Goal: Information Seeking & Learning: Learn about a topic

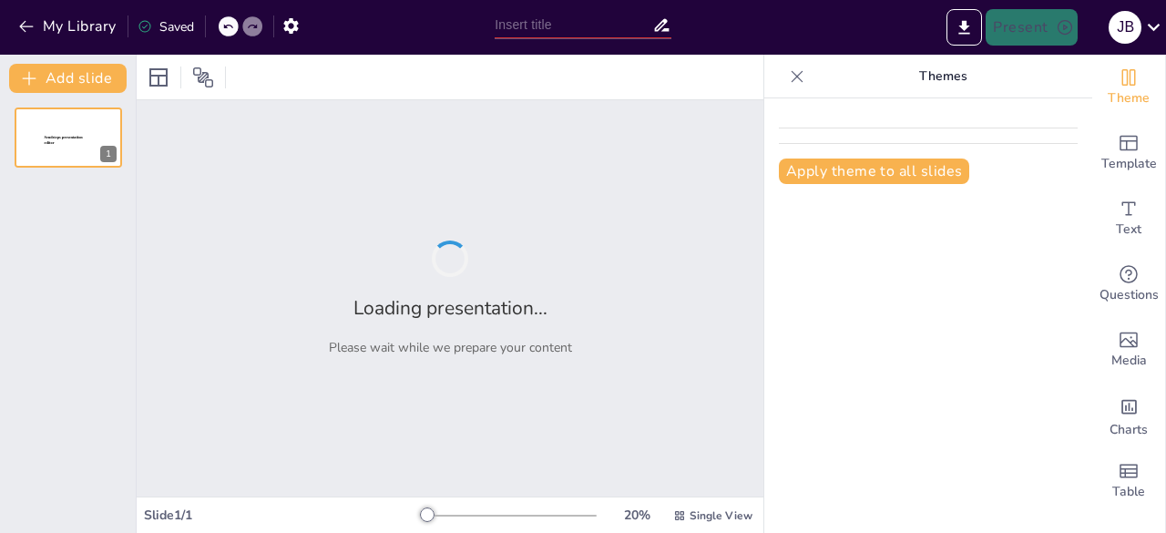
type input "Google Cloud Platform"
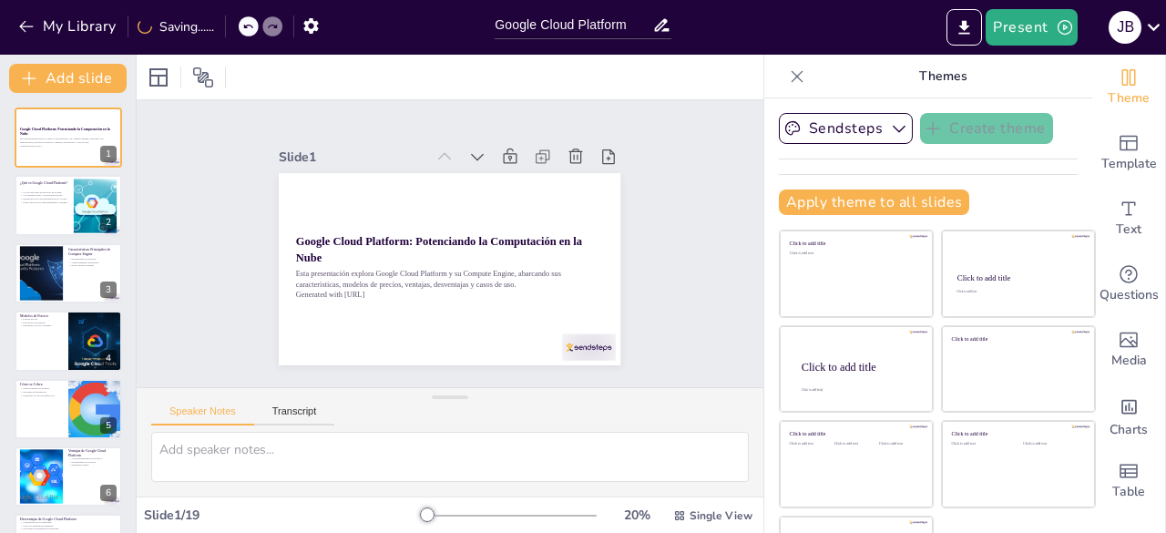
checkbox input "true"
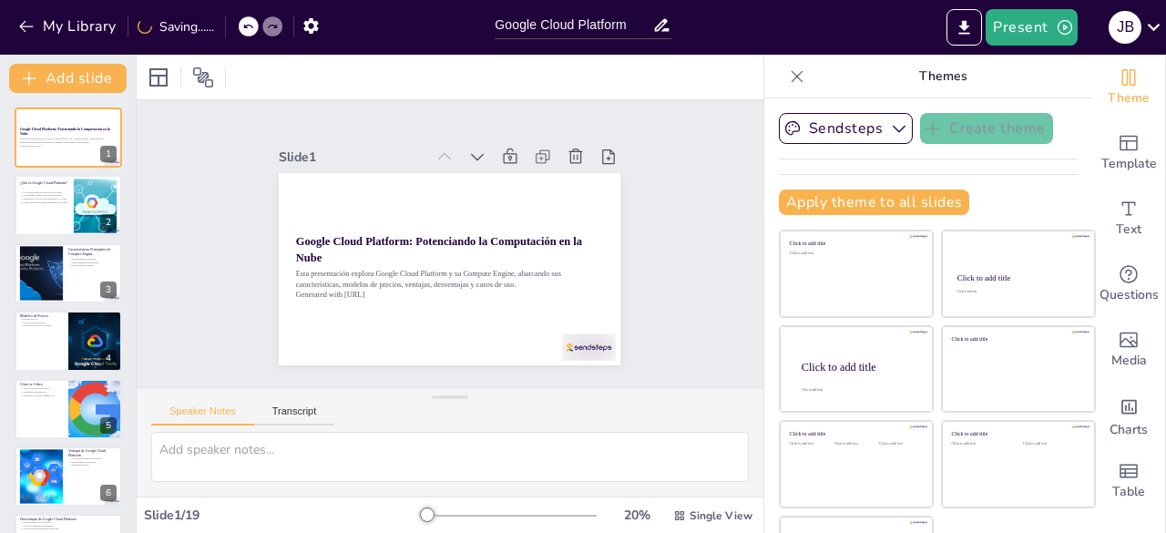
checkbox input "true"
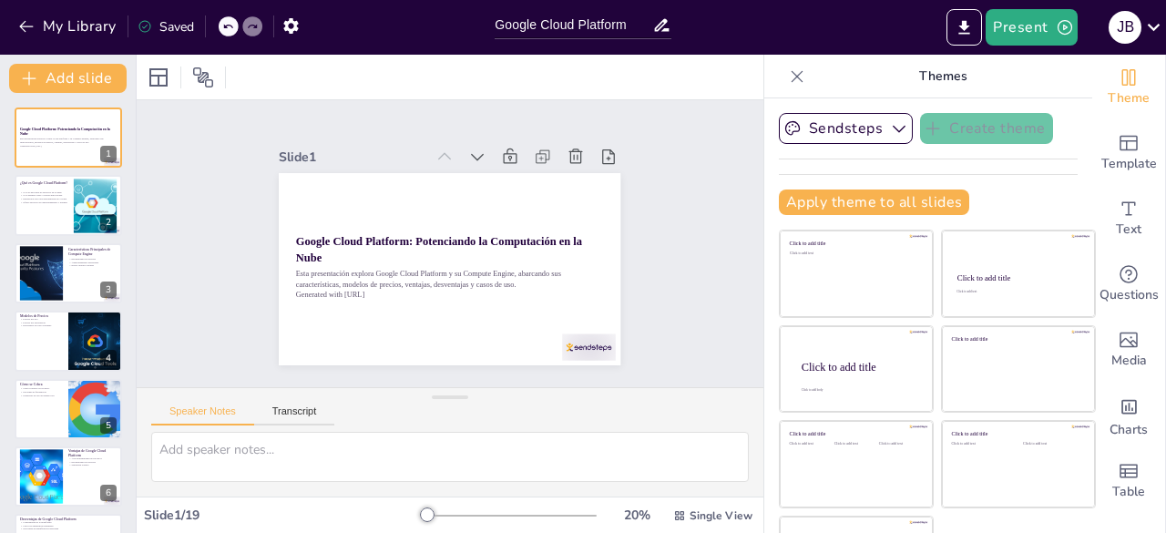
checkbox input "true"
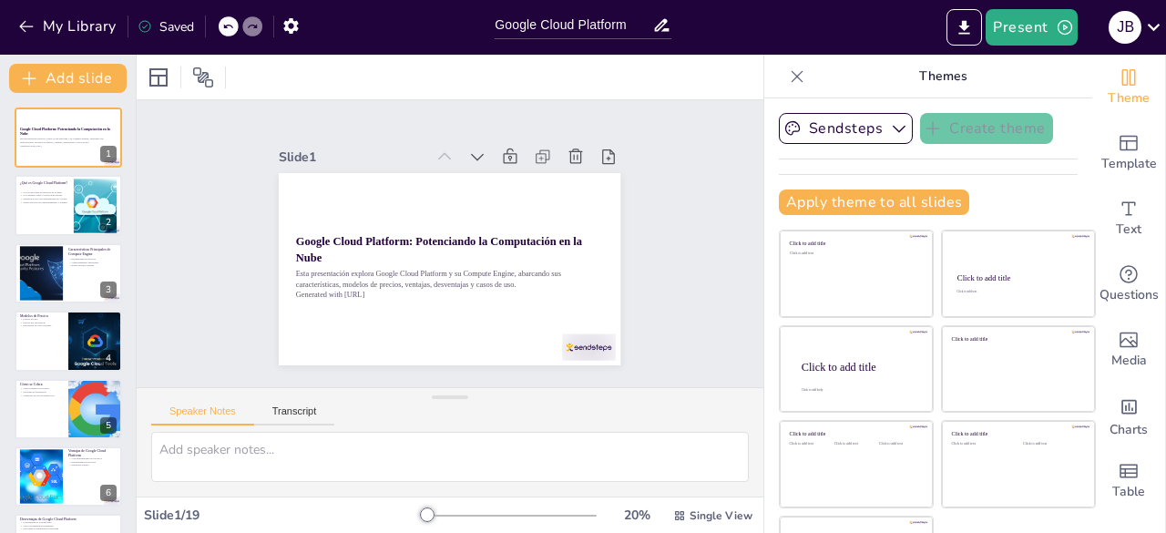
checkbox input "true"
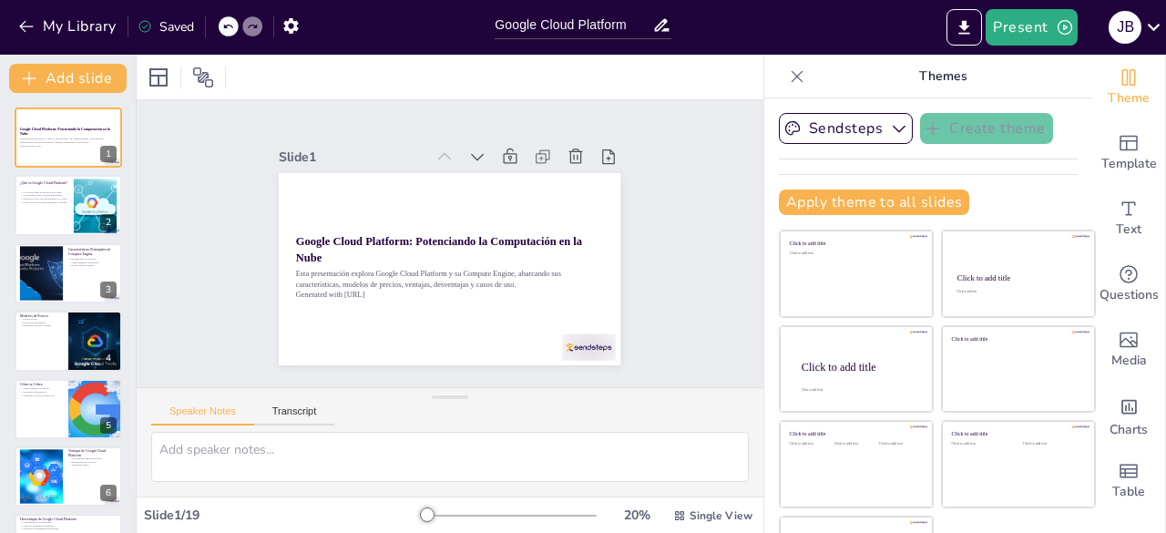
checkbox input "true"
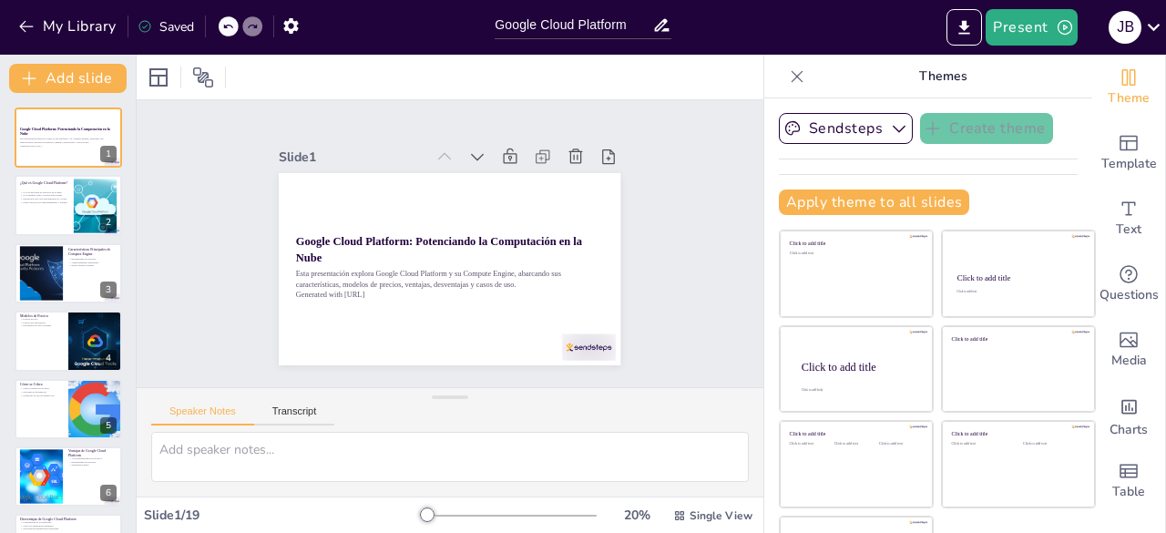
checkbox input "true"
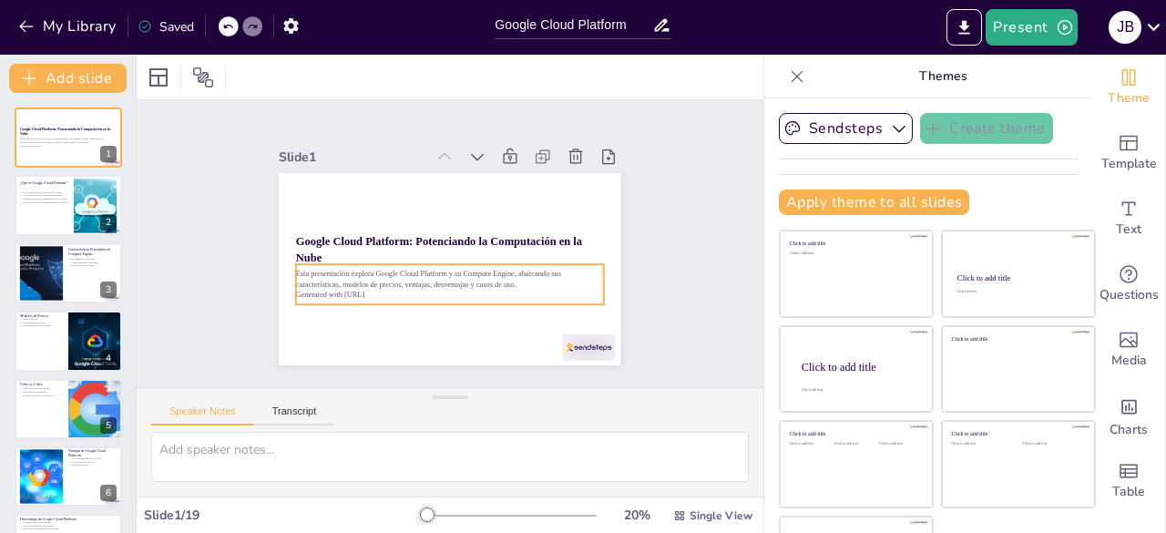
checkbox input "true"
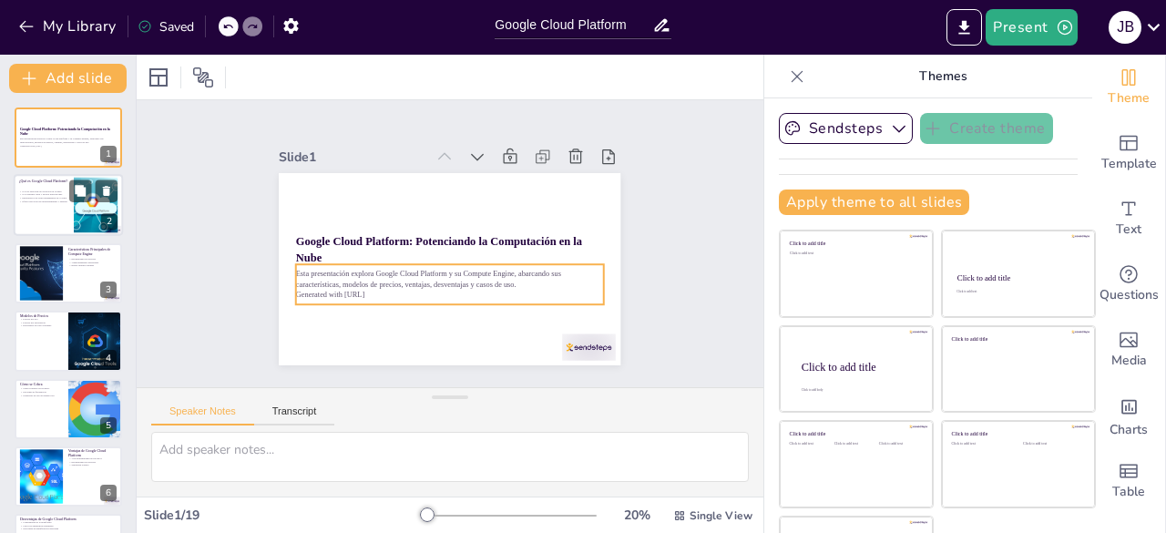
checkbox input "true"
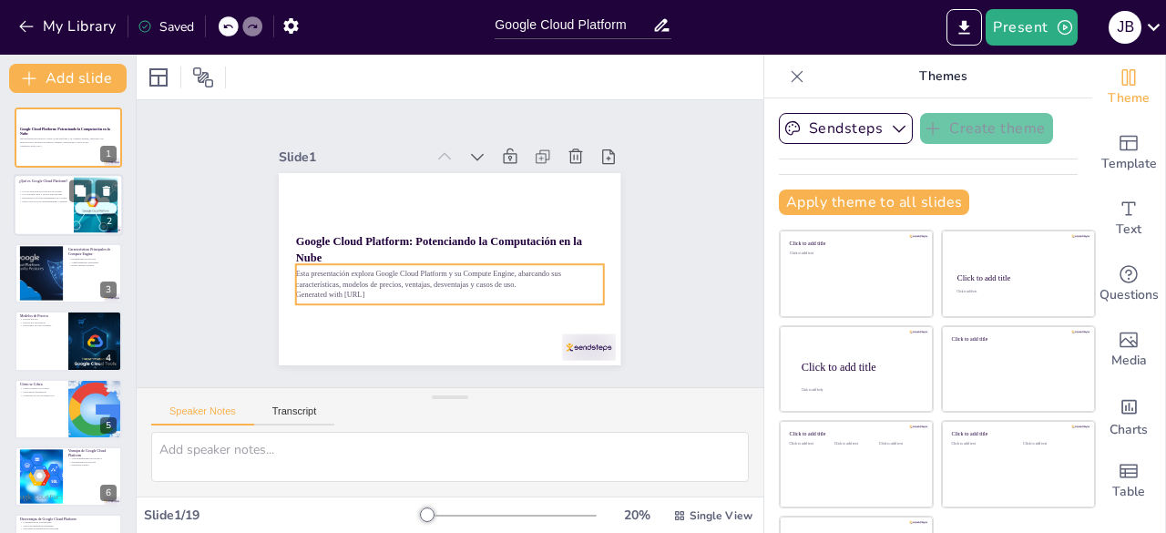
checkbox input "true"
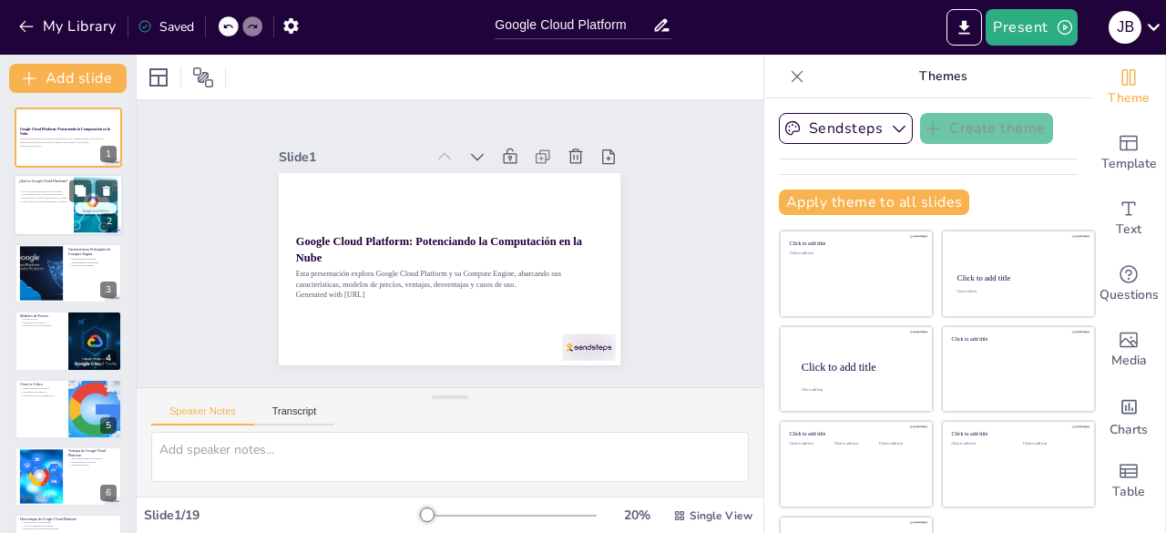
checkbox input "true"
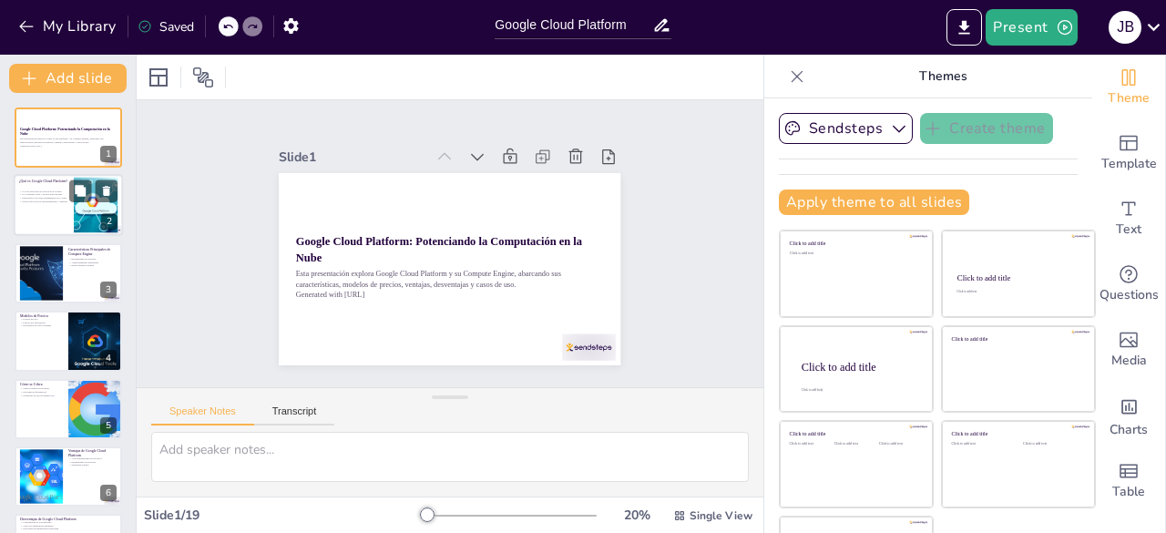
checkbox input "true"
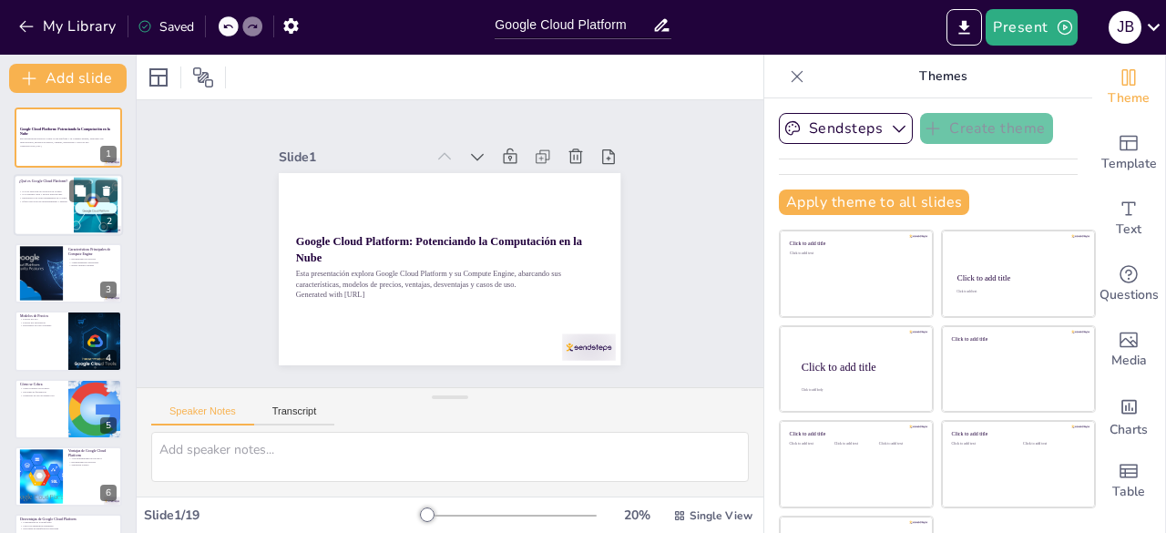
checkbox input "true"
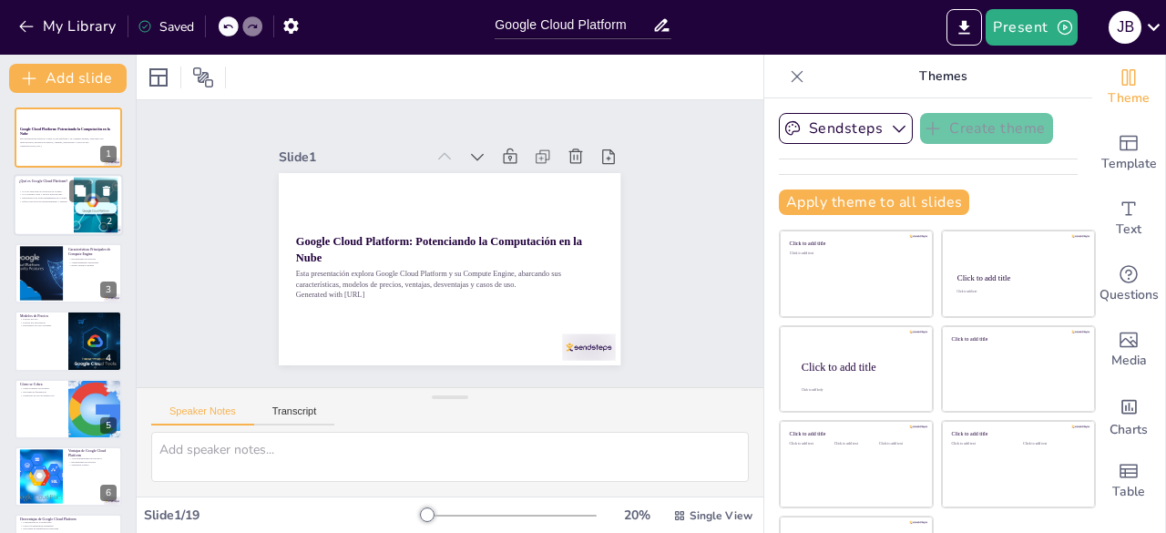
click at [38, 189] on div "GCP es una suite de servicios en la nube GCP permite crear y escalar aplicacion…" at bounding box center [43, 197] width 49 height 20
type textarea "GCP no es solo una herramienta, sino un ecosistema que permite a las empresas a…"
checkbox input "true"
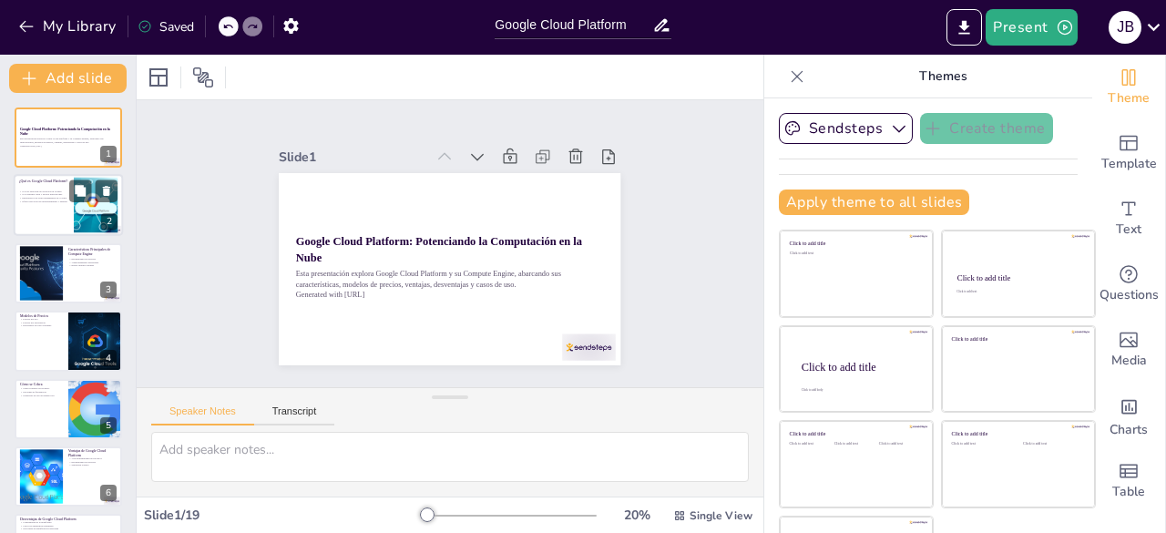
checkbox input "true"
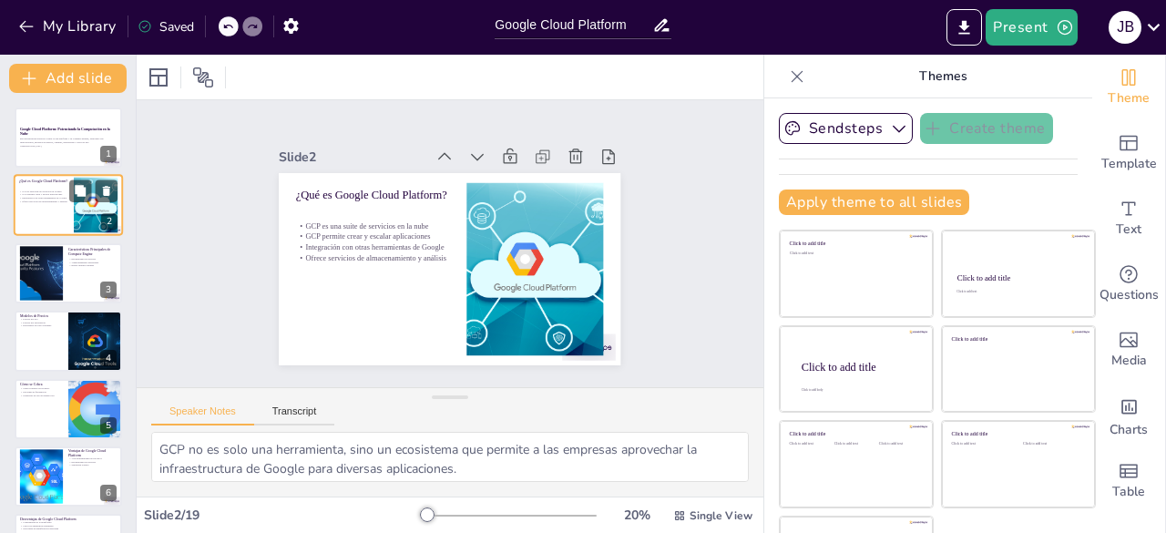
checkbox input "true"
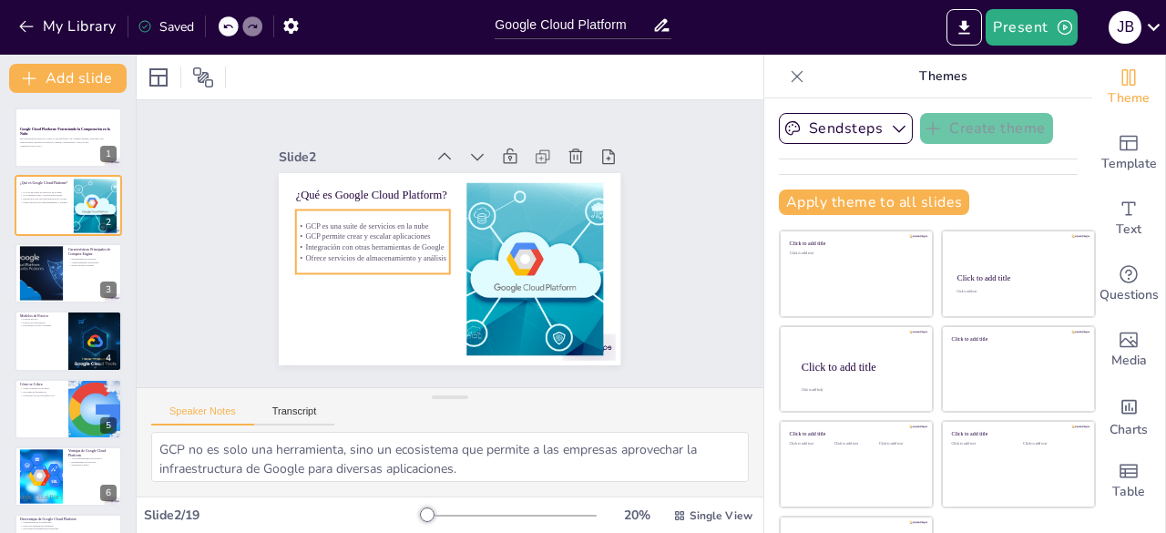
checkbox input "true"
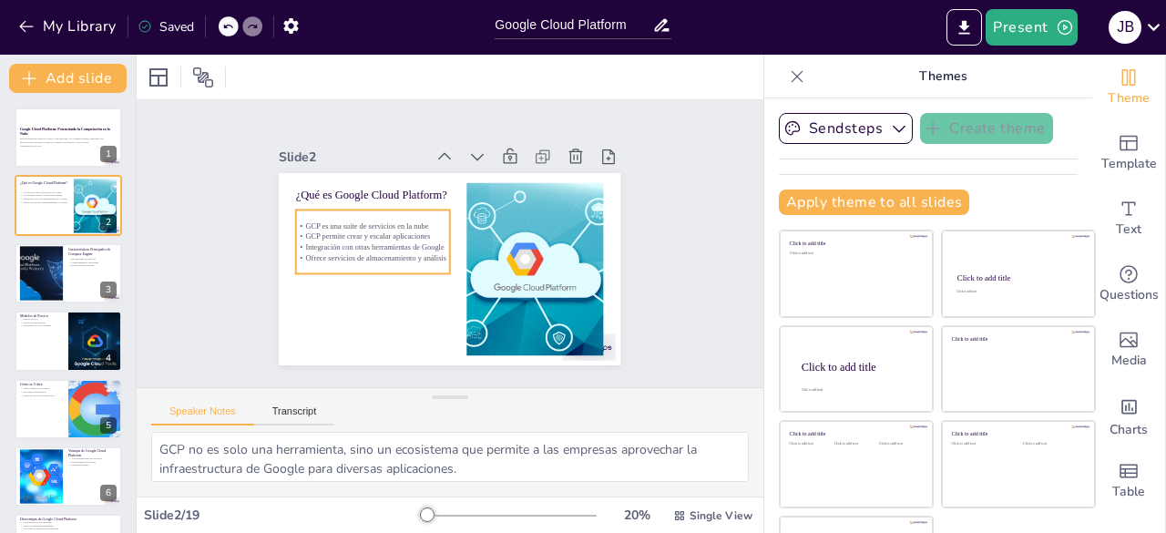
checkbox input "true"
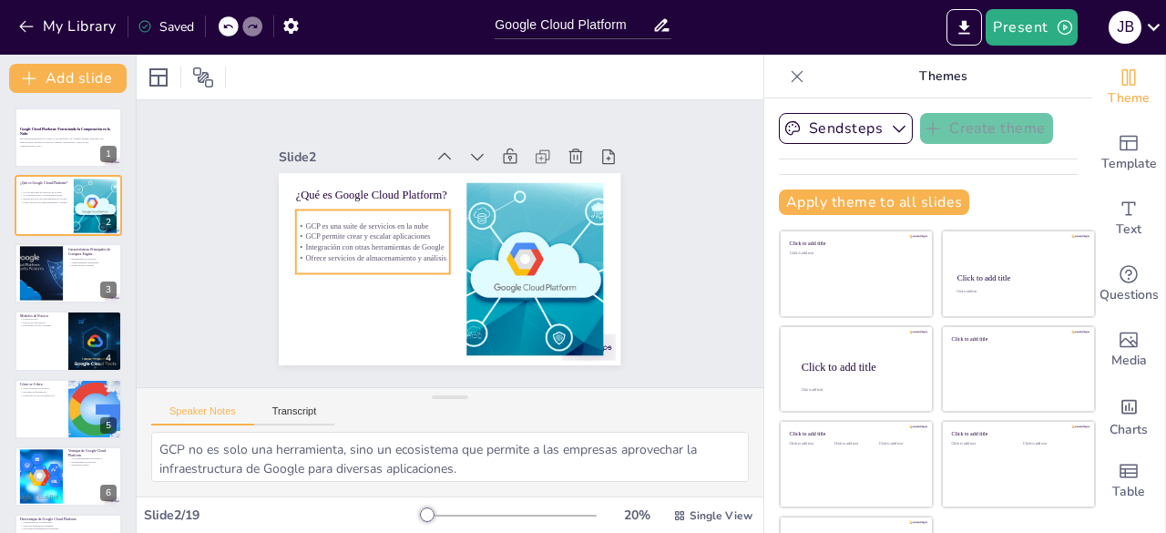
checkbox input "true"
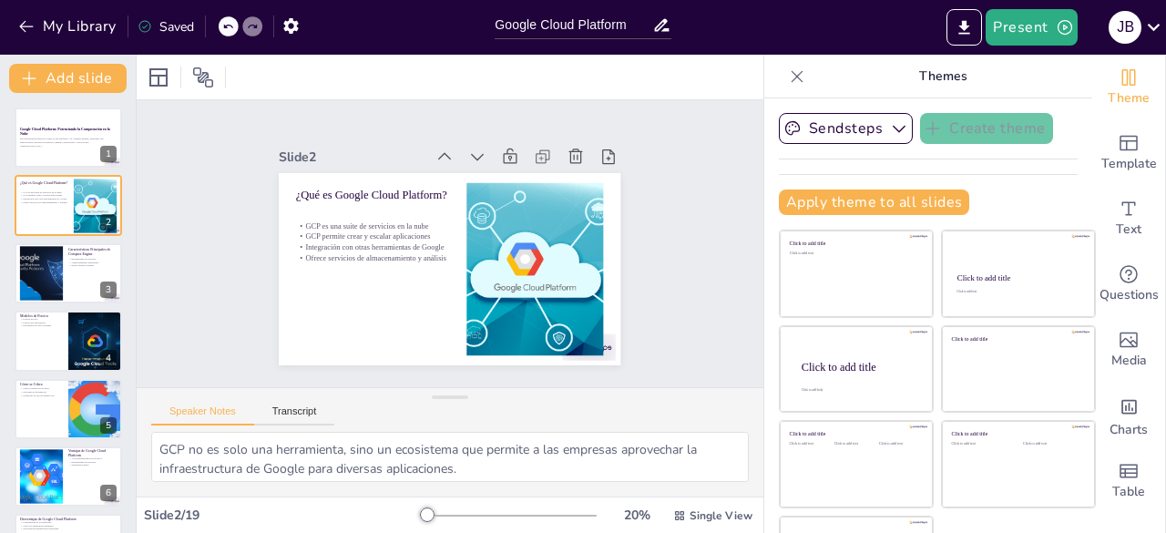
checkbox input "true"
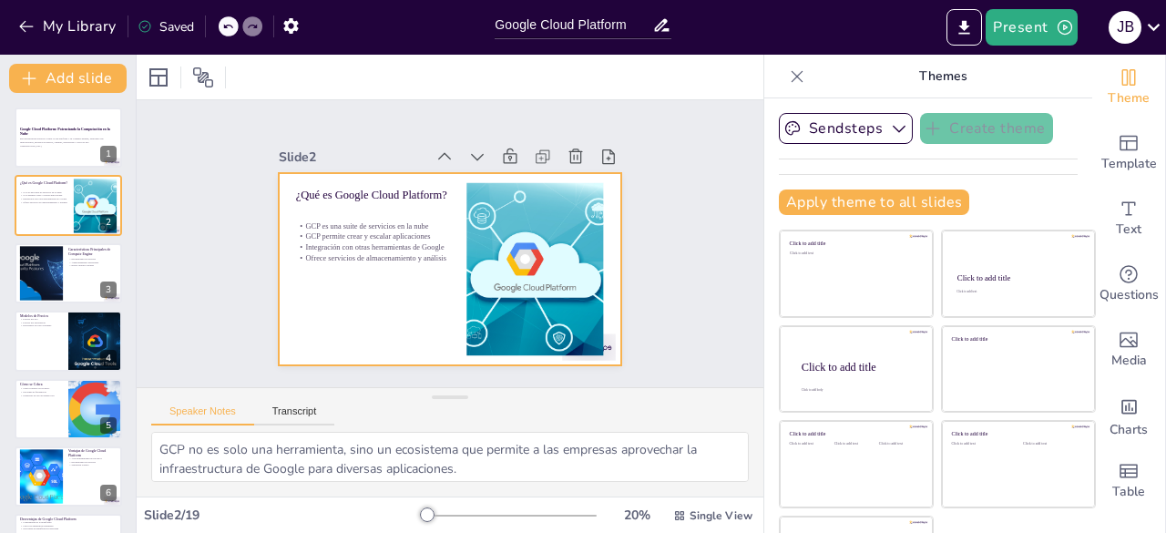
checkbox input "true"
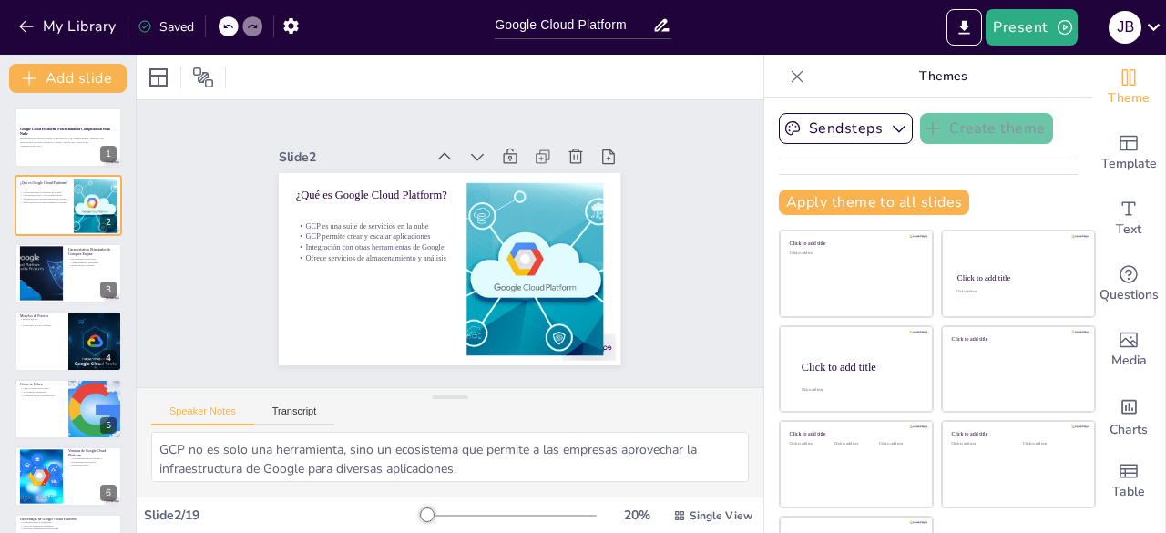
checkbox input "true"
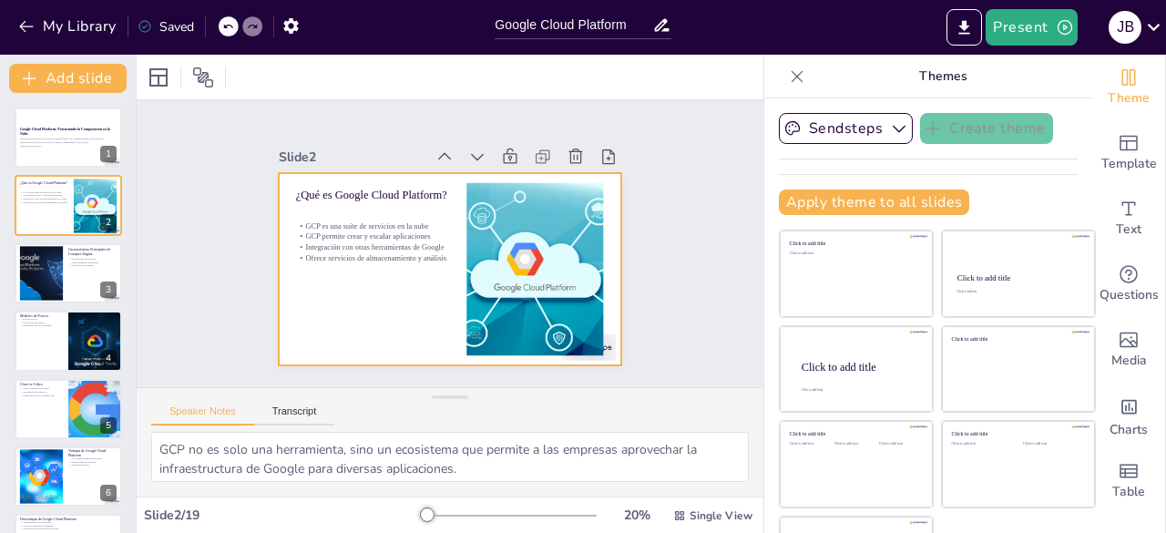
checkbox input "true"
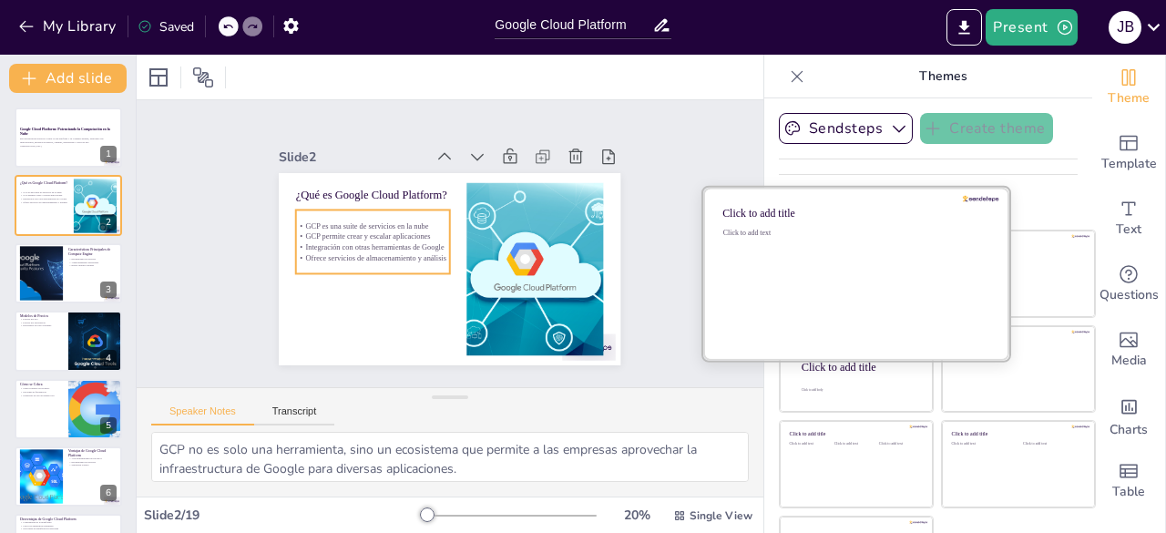
checkbox input "true"
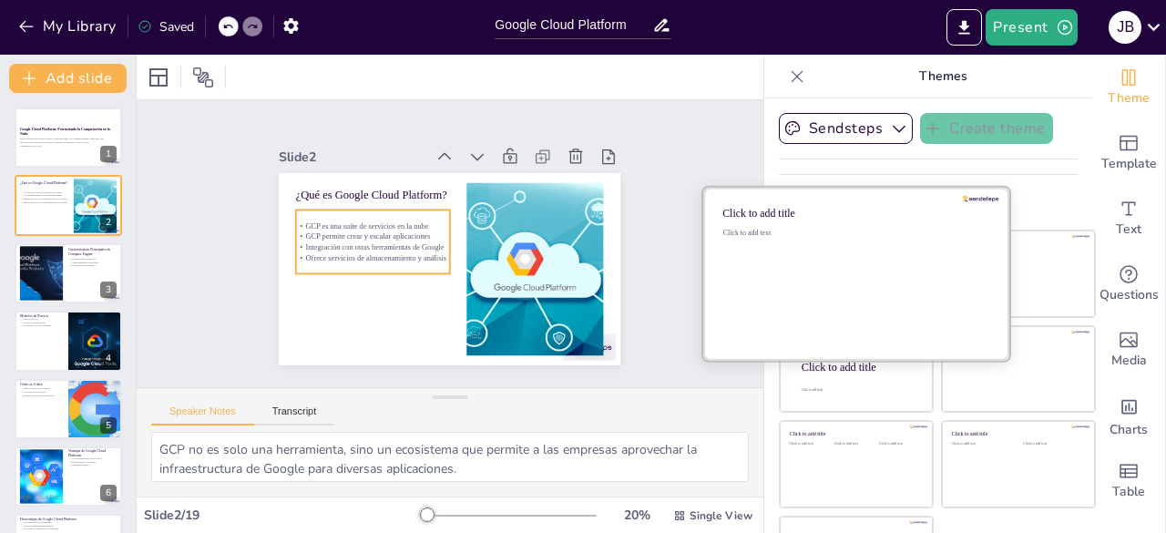
checkbox input "true"
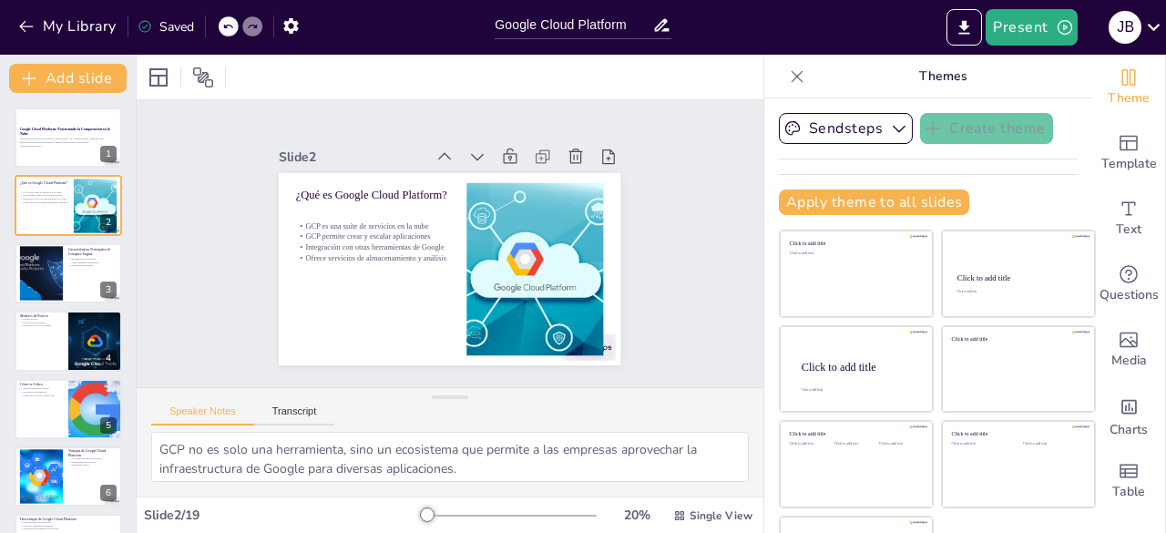
click at [788, 75] on icon at bounding box center [797, 76] width 18 height 18
checkbox input "true"
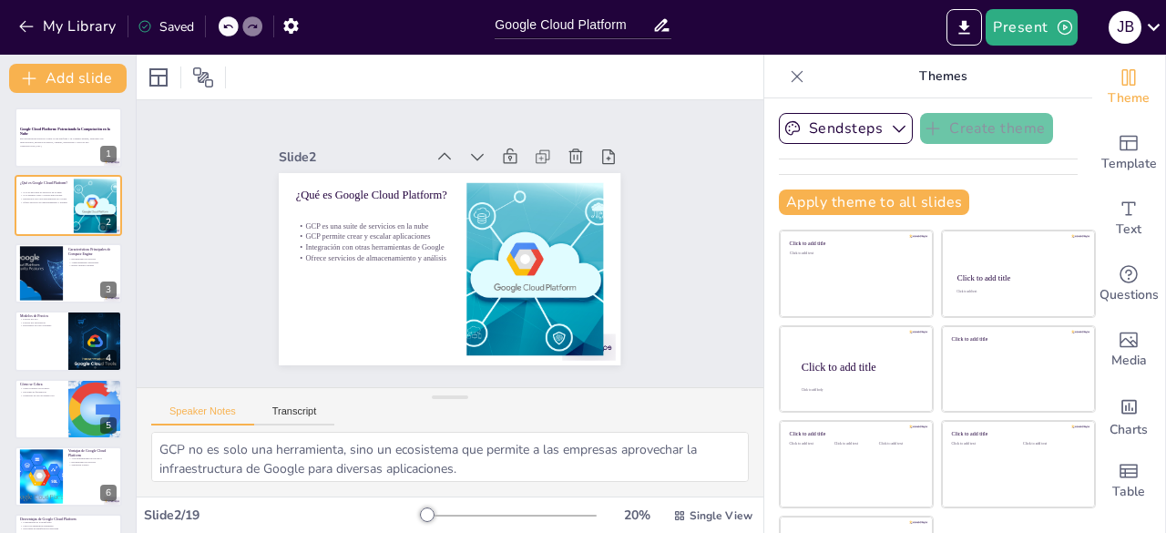
checkbox input "true"
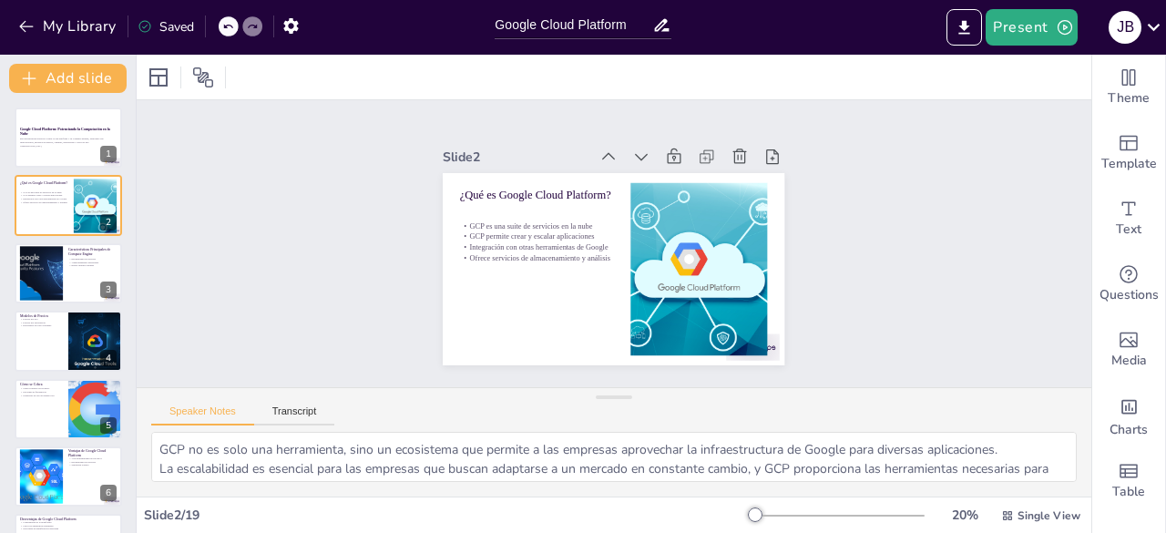
checkbox input "true"
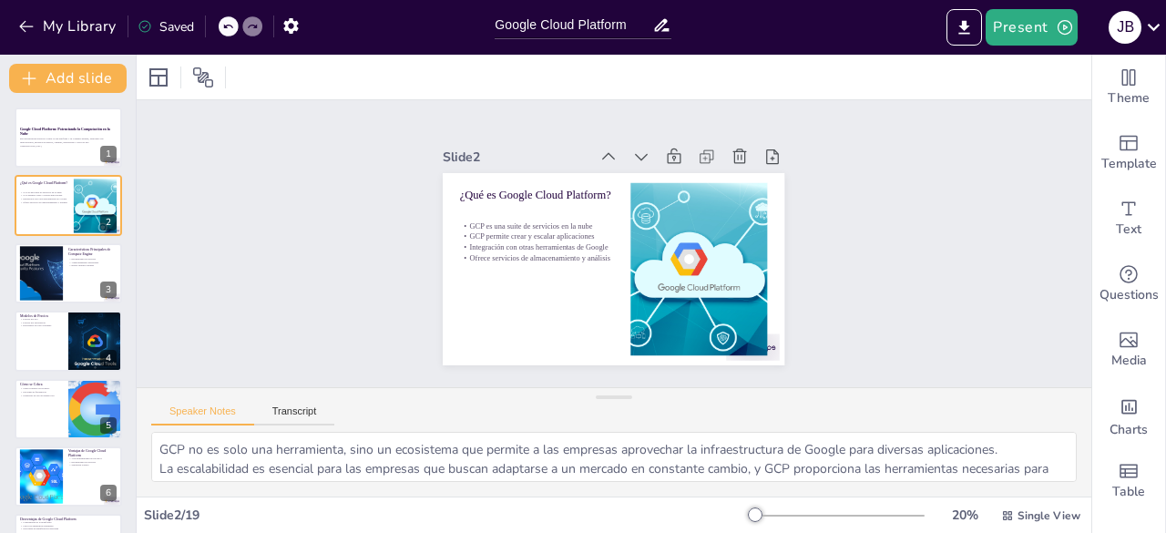
checkbox input "true"
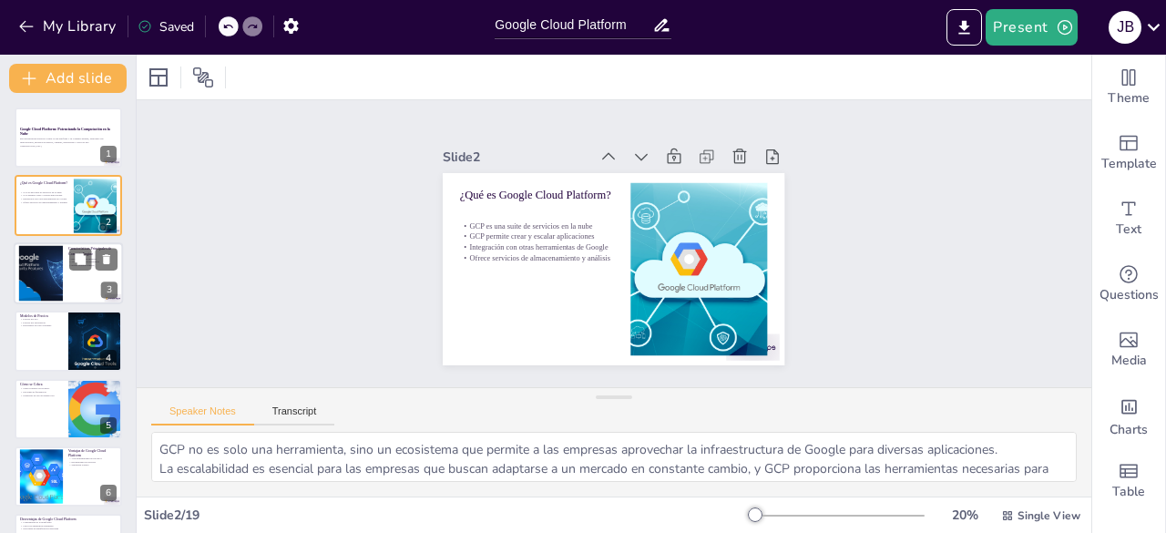
checkbox input "true"
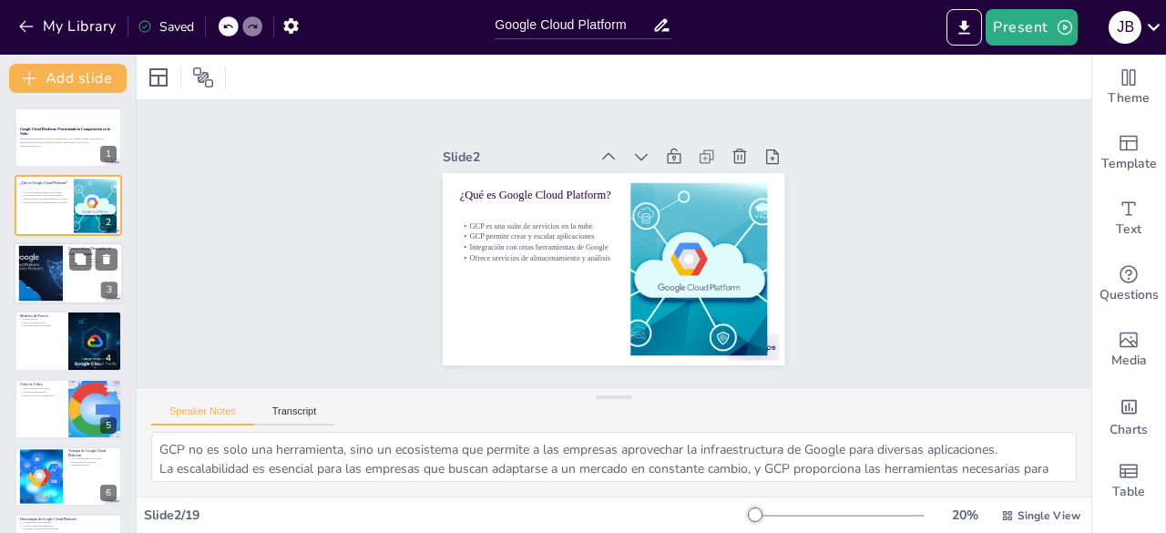
checkbox input "true"
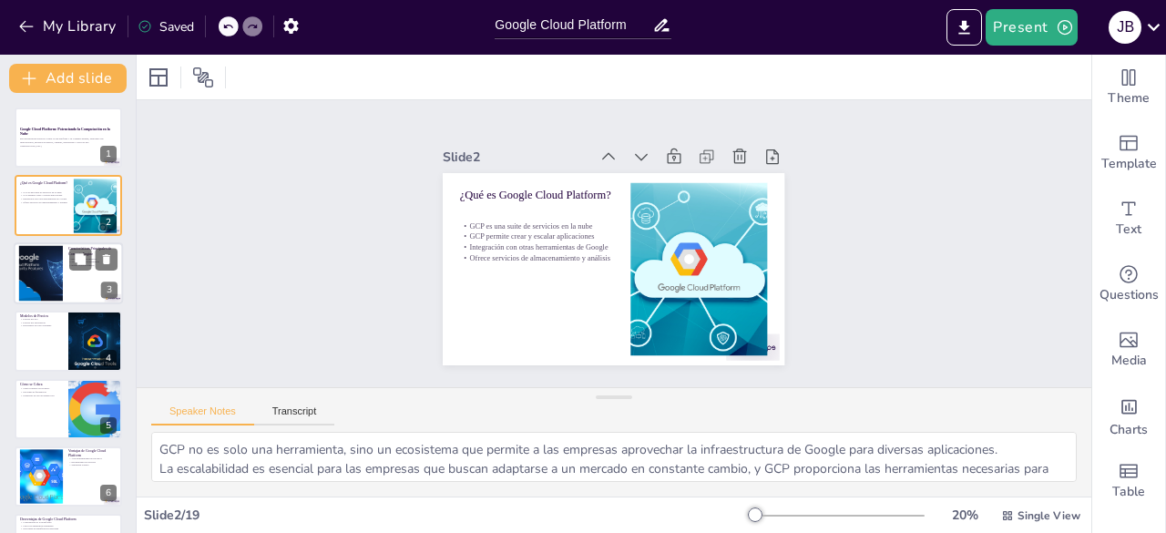
checkbox input "true"
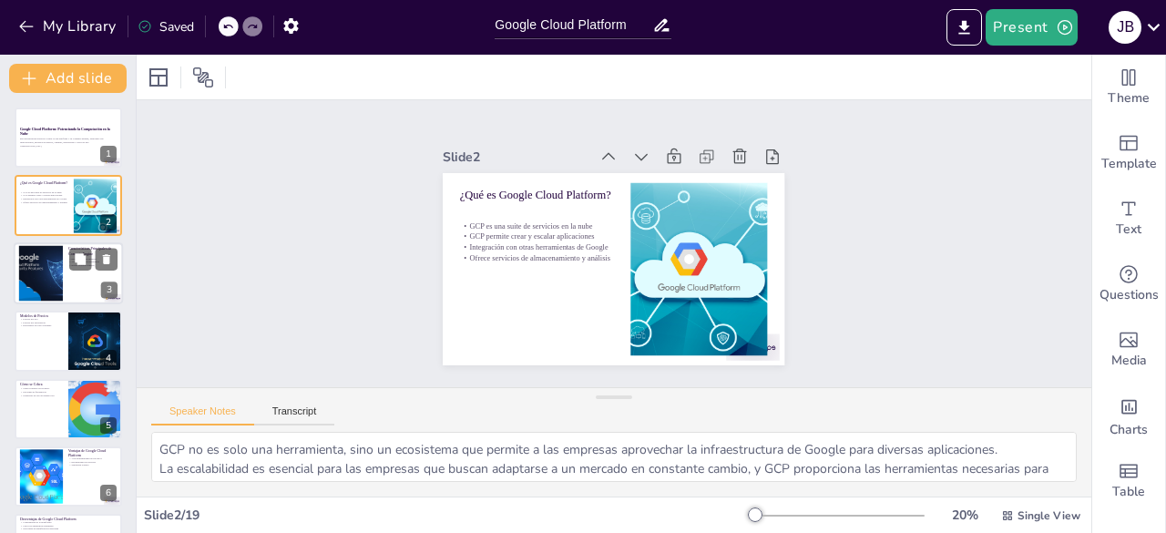
click at [80, 287] on div at bounding box center [68, 273] width 109 height 62
type textarea "La capacidad de escalar recursos es vital para las empresas que experimentan fl…"
checkbox input "true"
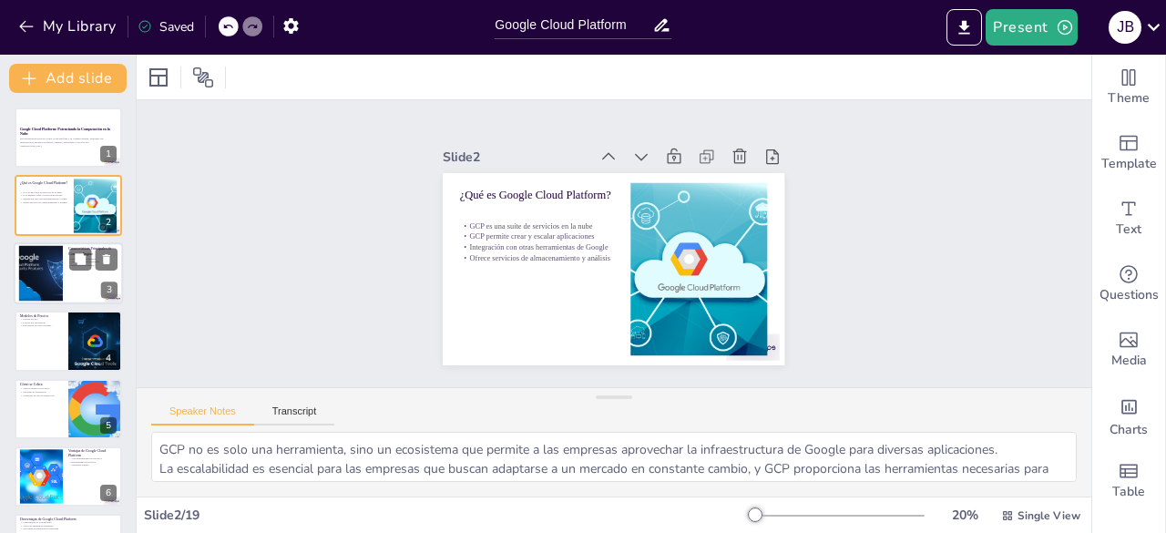
checkbox input "true"
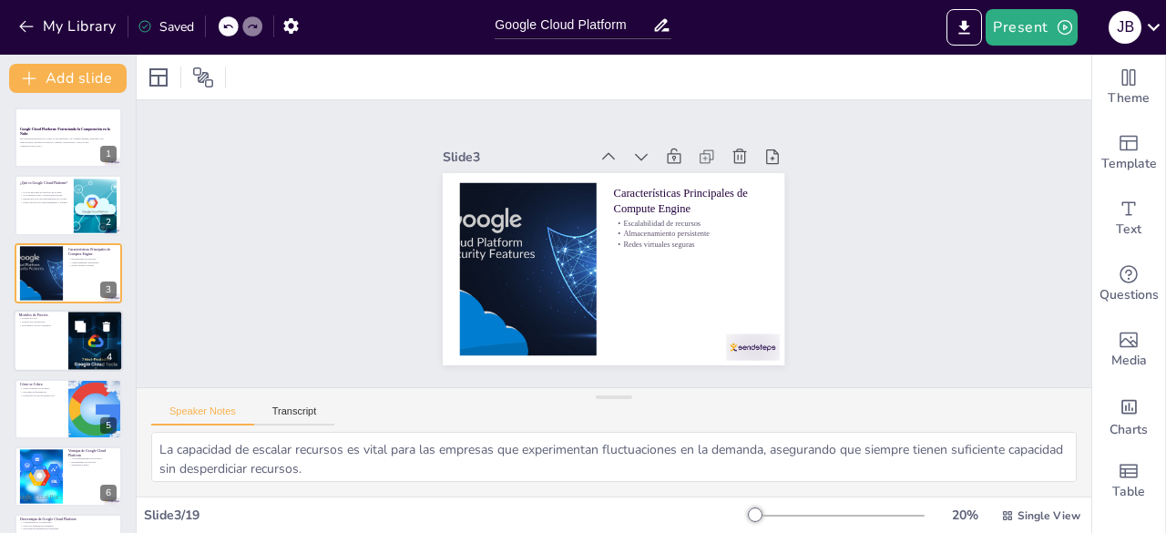
checkbox input "true"
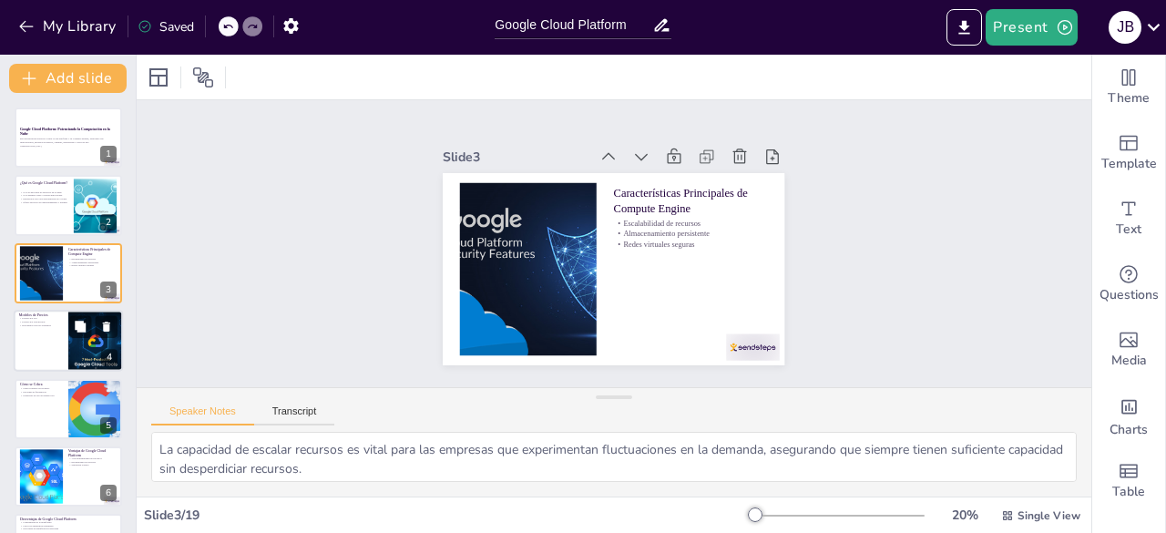
checkbox input "true"
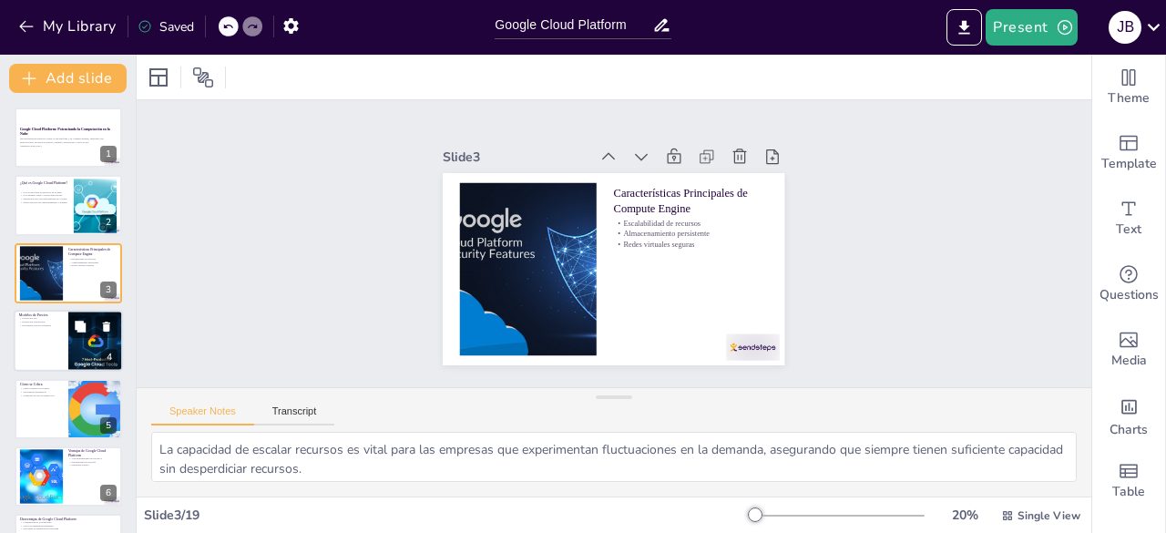
checkbox input "true"
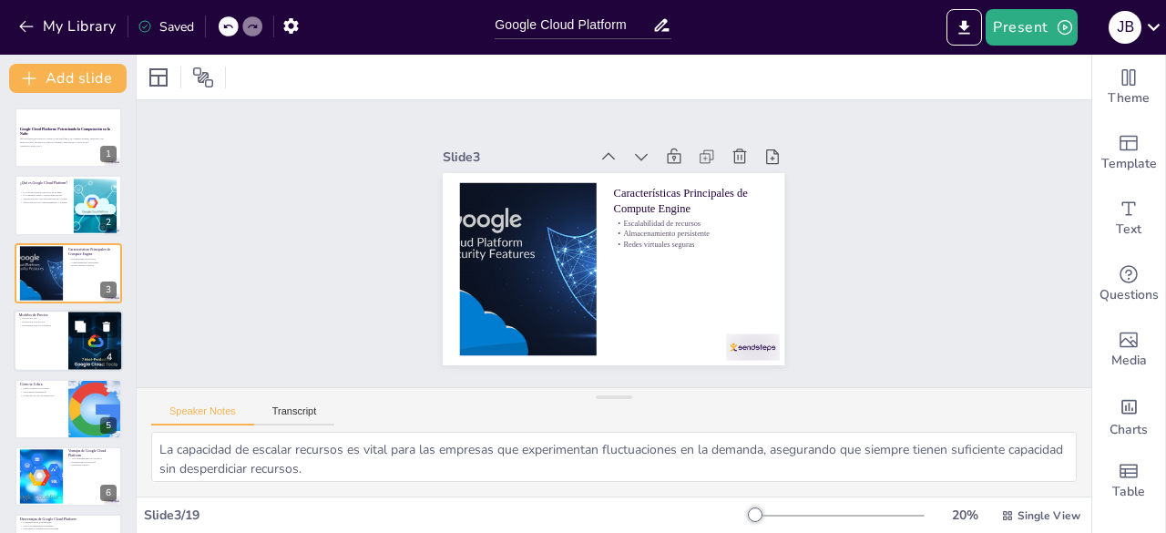
click at [57, 327] on p "Descuentos por uso sostenido" at bounding box center [41, 326] width 44 height 4
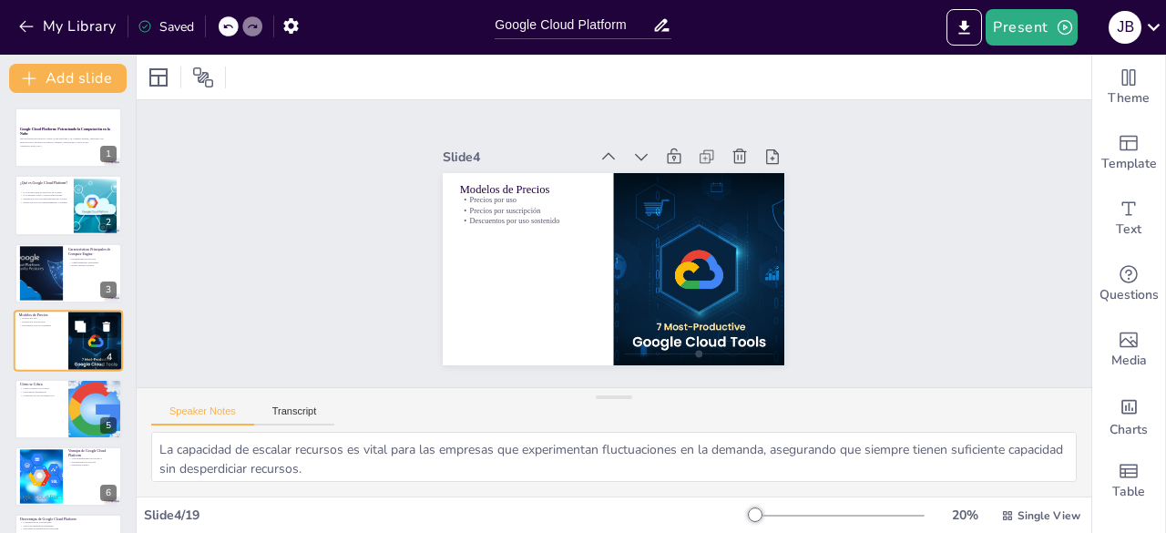
type textarea "El modelo de precios por uso es ideal para empresas que desean controlar sus co…"
checkbox input "true"
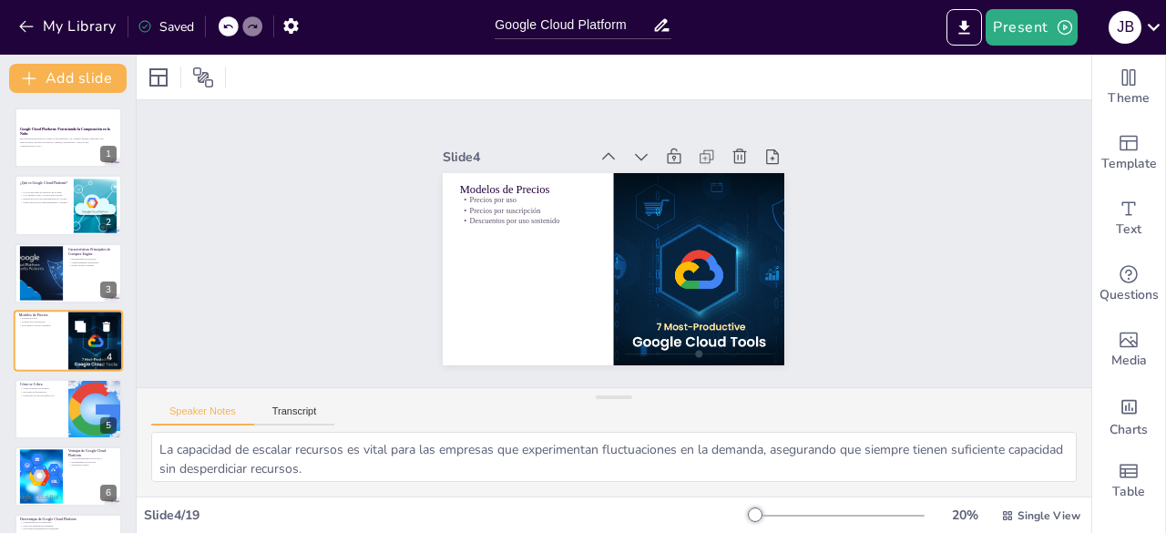
checkbox input "true"
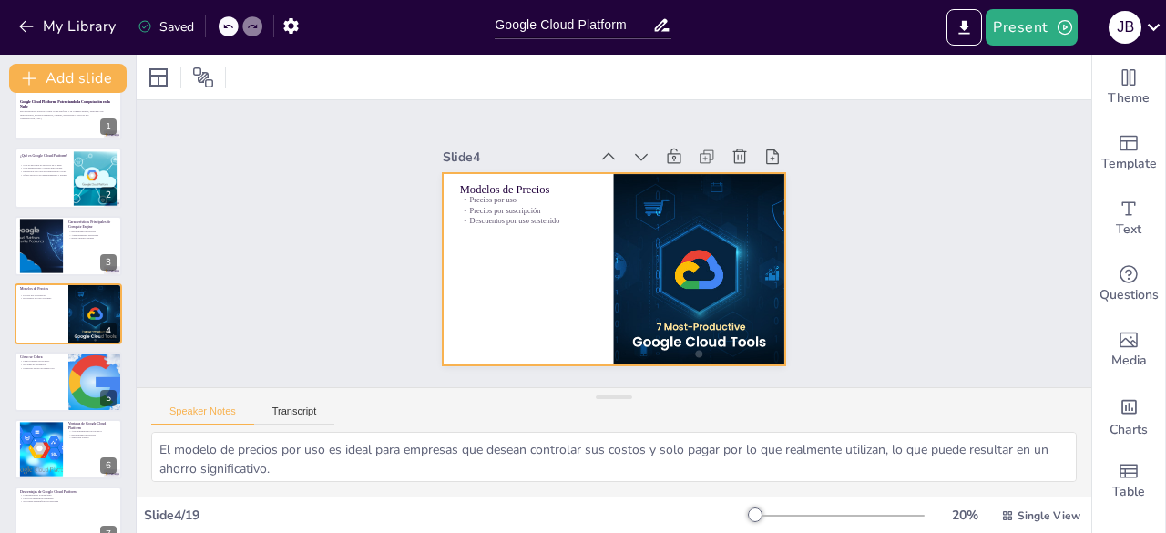
checkbox input "true"
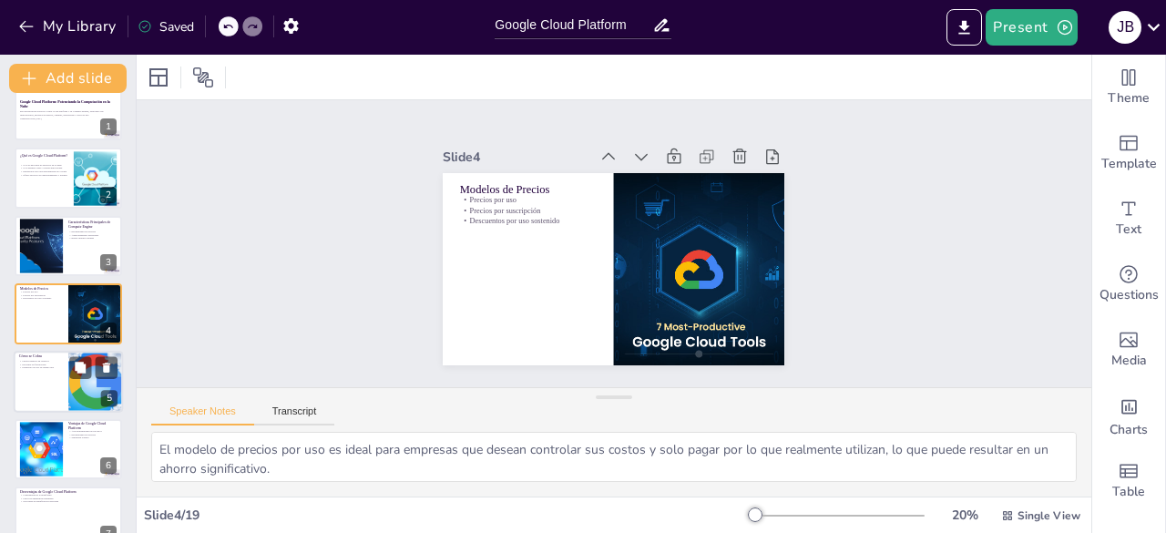
checkbox input "true"
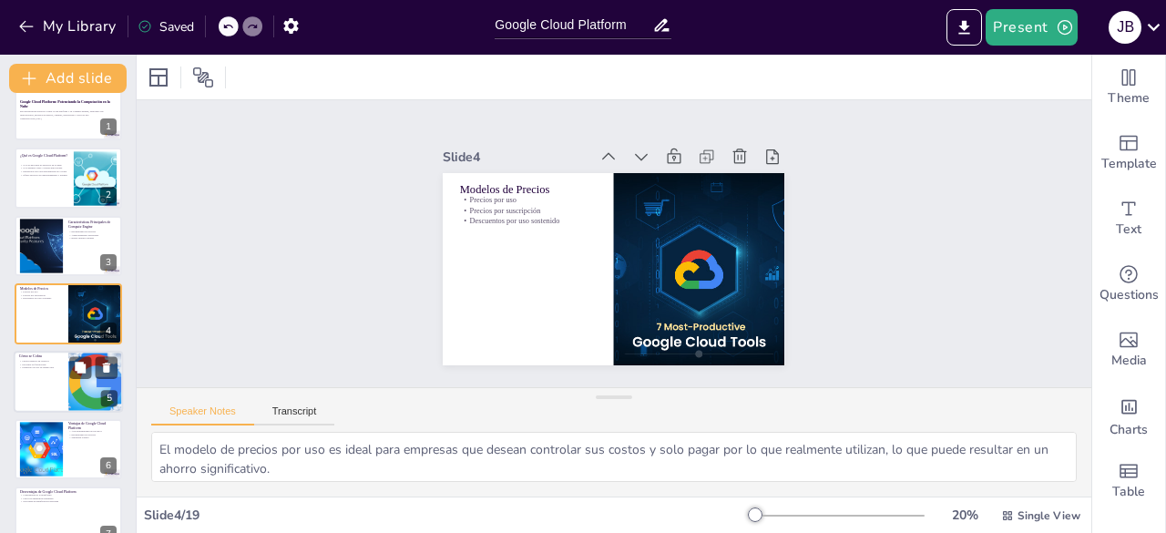
checkbox input "true"
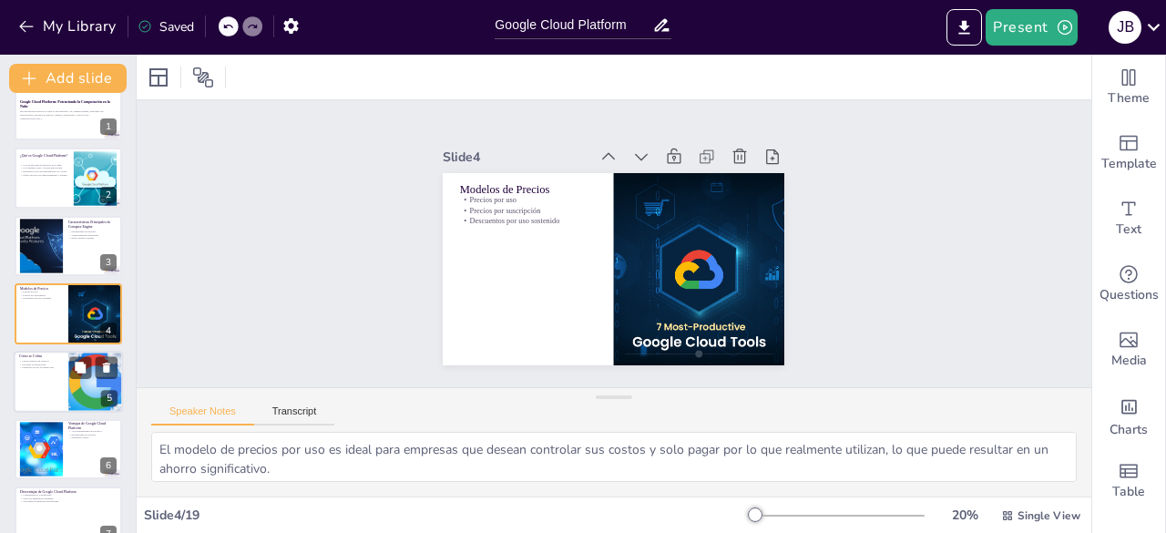
checkbox input "true"
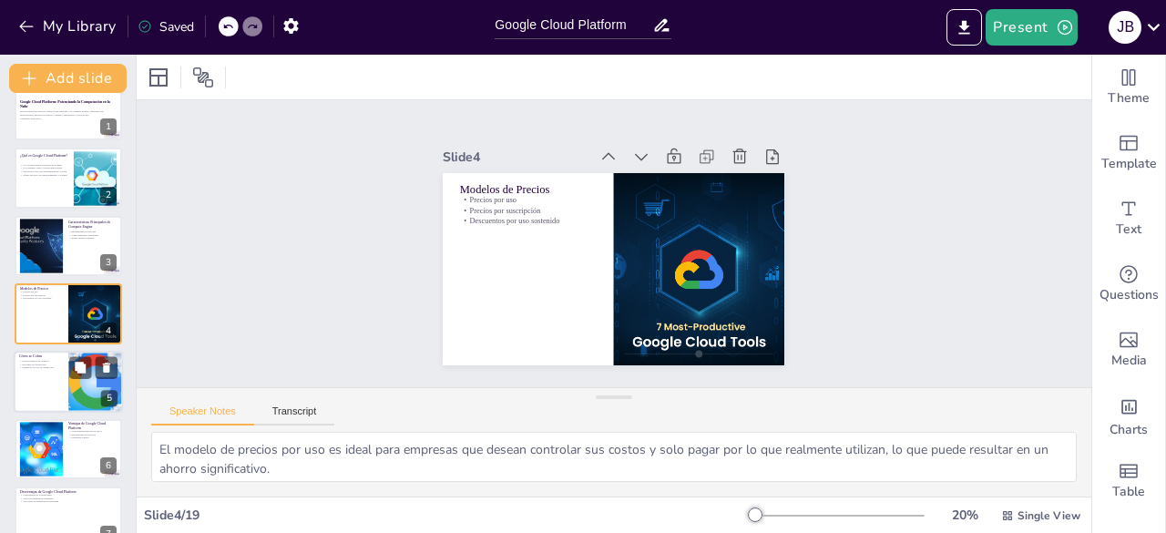
checkbox input "true"
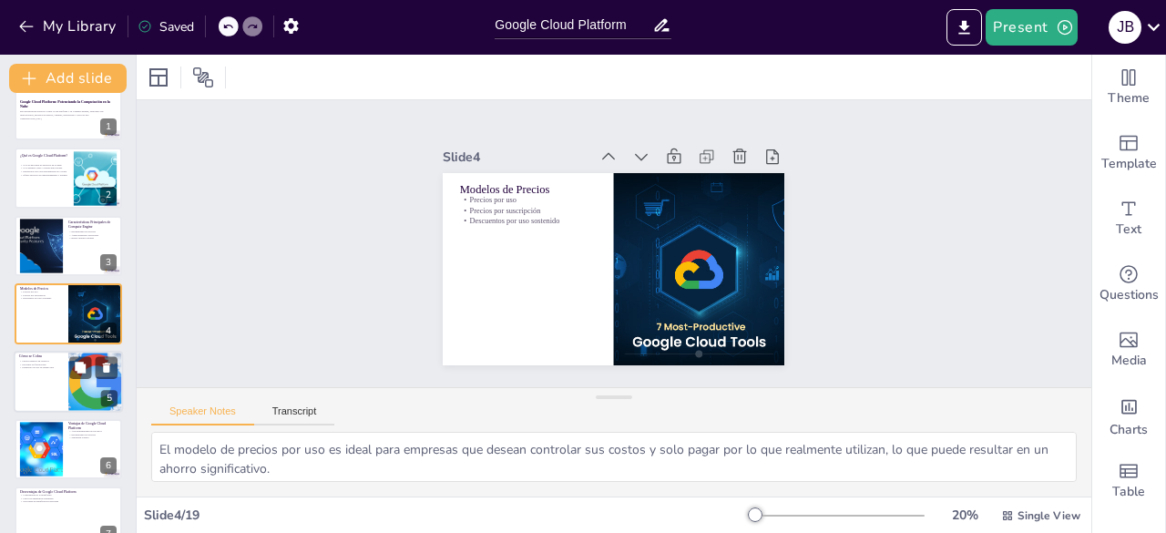
checkbox input "true"
click at [56, 366] on p "Monitoreo de uso en tiempo real" at bounding box center [41, 367] width 44 height 4
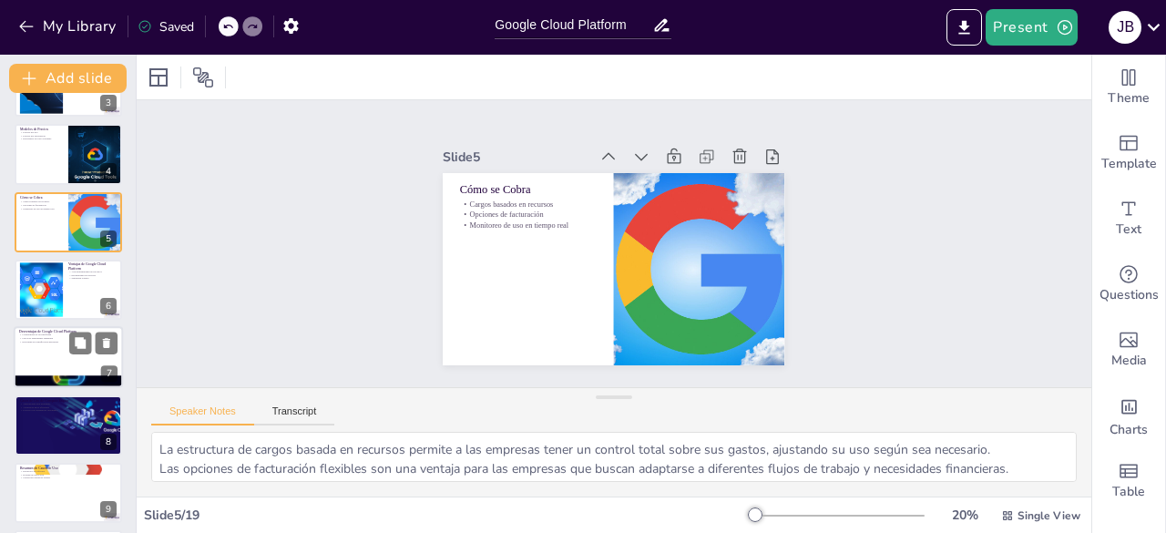
click at [59, 369] on div at bounding box center [68, 358] width 109 height 62
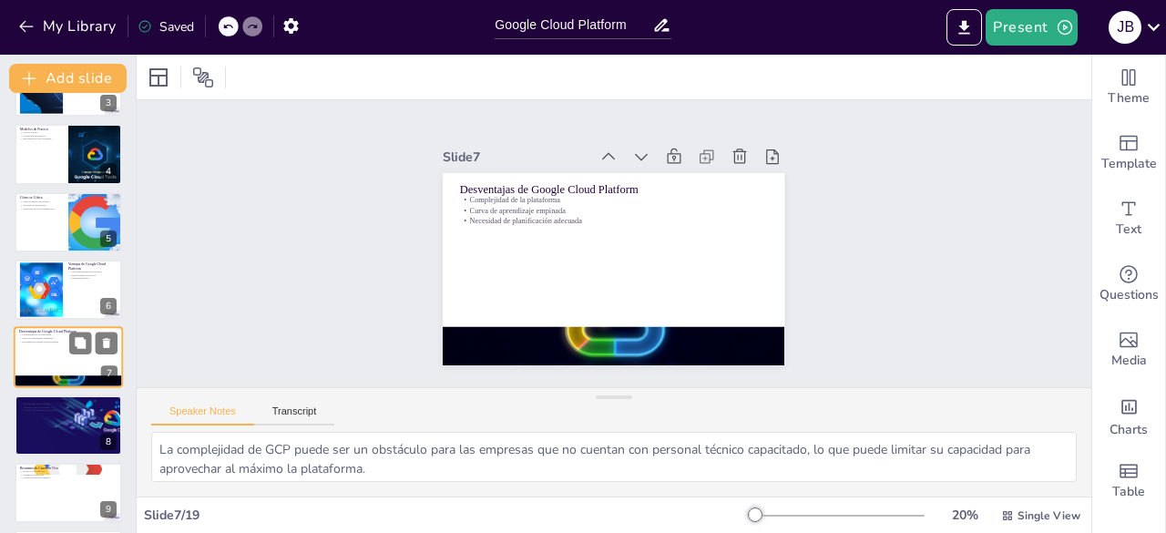
scroll to position [231, 0]
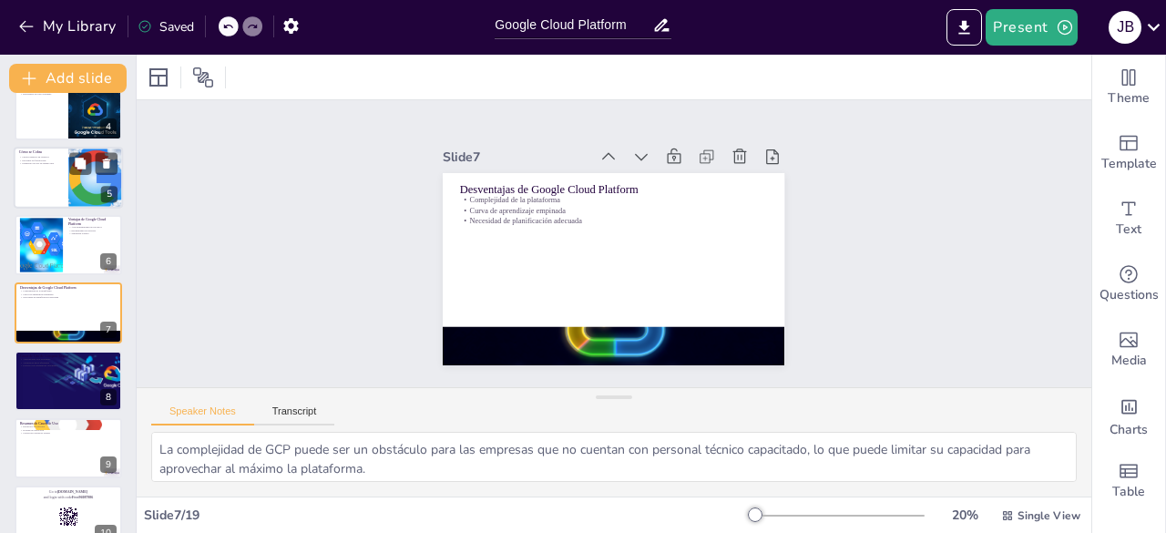
click at [78, 197] on div at bounding box center [95, 178] width 93 height 62
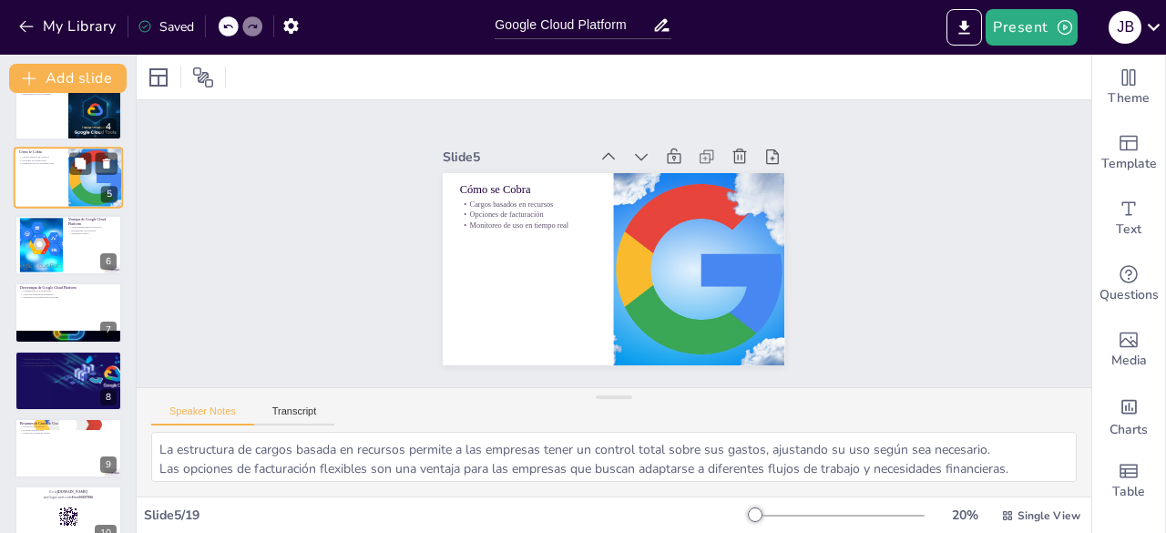
scroll to position [96, 0]
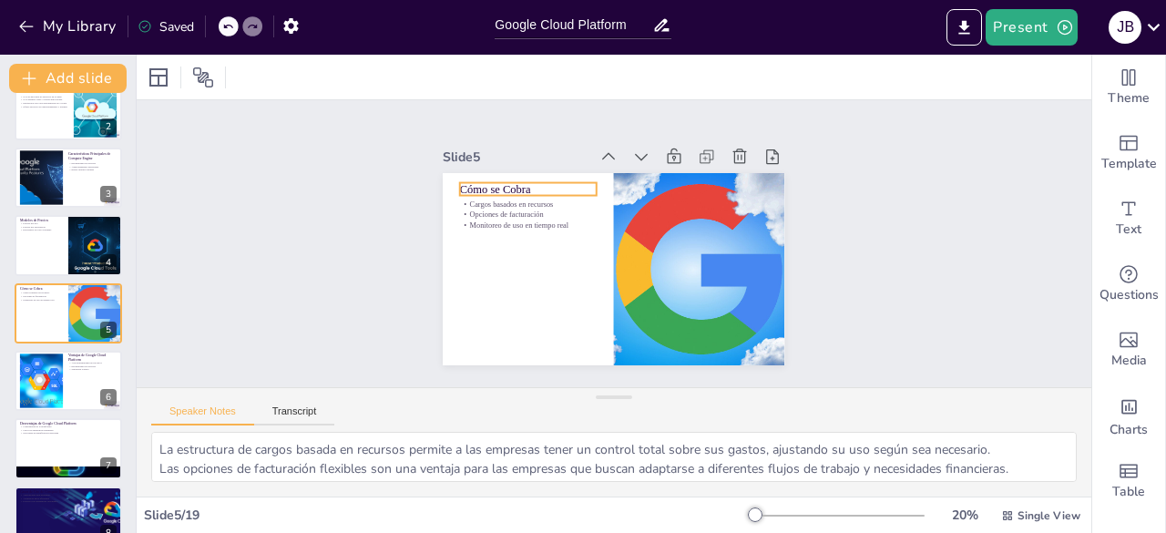
click at [487, 199] on p "Cargos basados en recursos" at bounding box center [551, 172] width 129 height 66
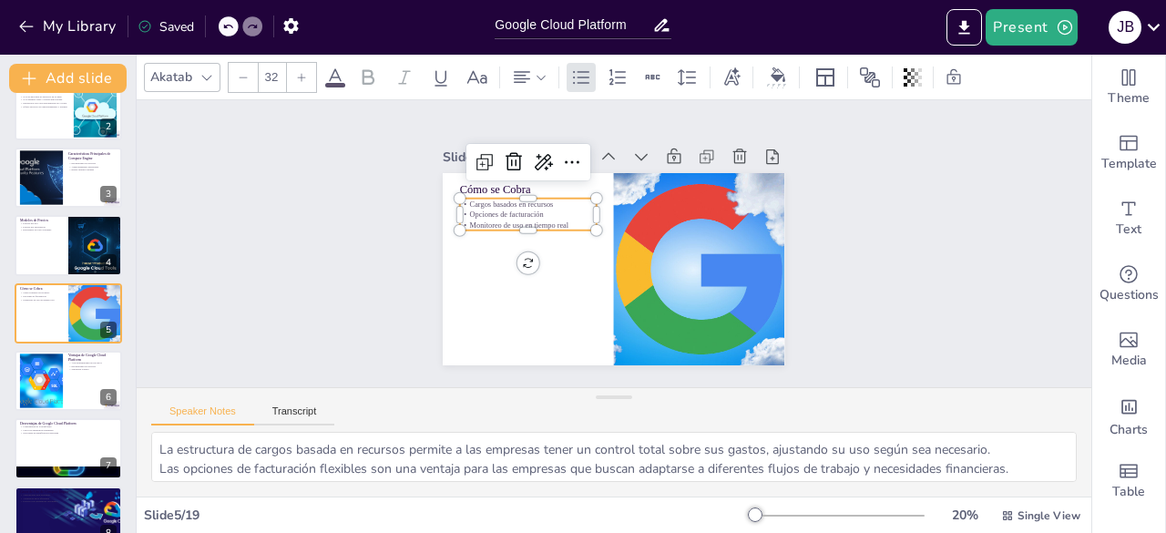
click at [478, 196] on p "Cargos basados en recursos" at bounding box center [544, 179] width 133 height 52
click at [498, 196] on p "Cargos basados en recursos" at bounding box center [560, 166] width 124 height 77
click at [465, 196] on p "Cargos basados en recursos" at bounding box center [533, 194] width 137 height 25
click at [616, 196] on p "Cargos basados en recursos" at bounding box center [635, 152] width 39 height 136
drag, startPoint x: 457, startPoint y: 196, endPoint x: 569, endPoint y: 219, distance: 114.4
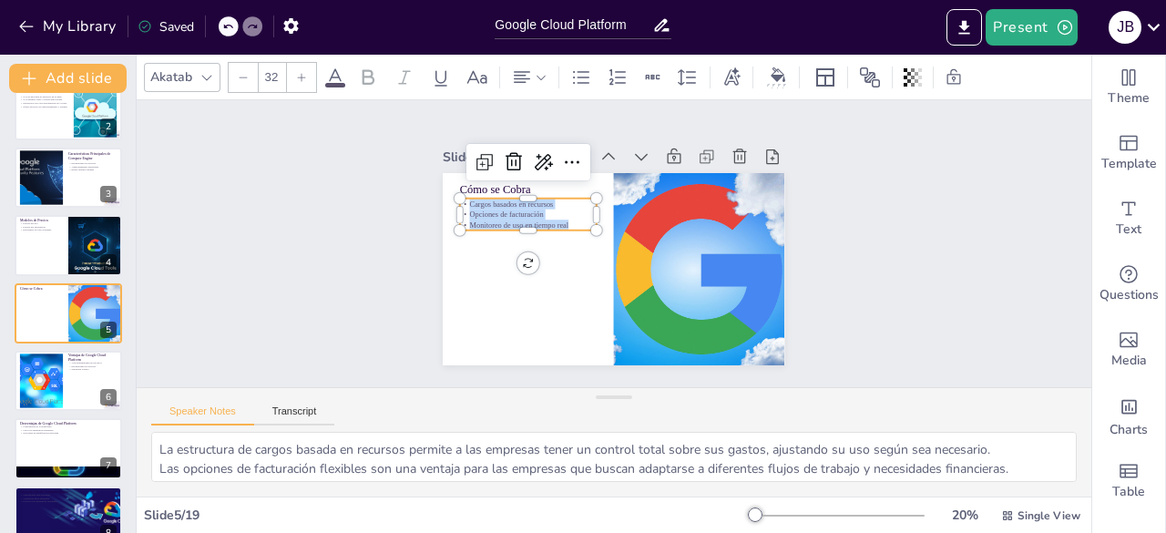
click at [628, 219] on div "Cargos basados en recursos Opciones de facturación Monitoreo de uso en tiempo r…" at bounding box center [644, 158] width 32 height 137
copy div "Cargos basados en recursos Opciones de facturación Monitoreo de uso en tiempo r…"
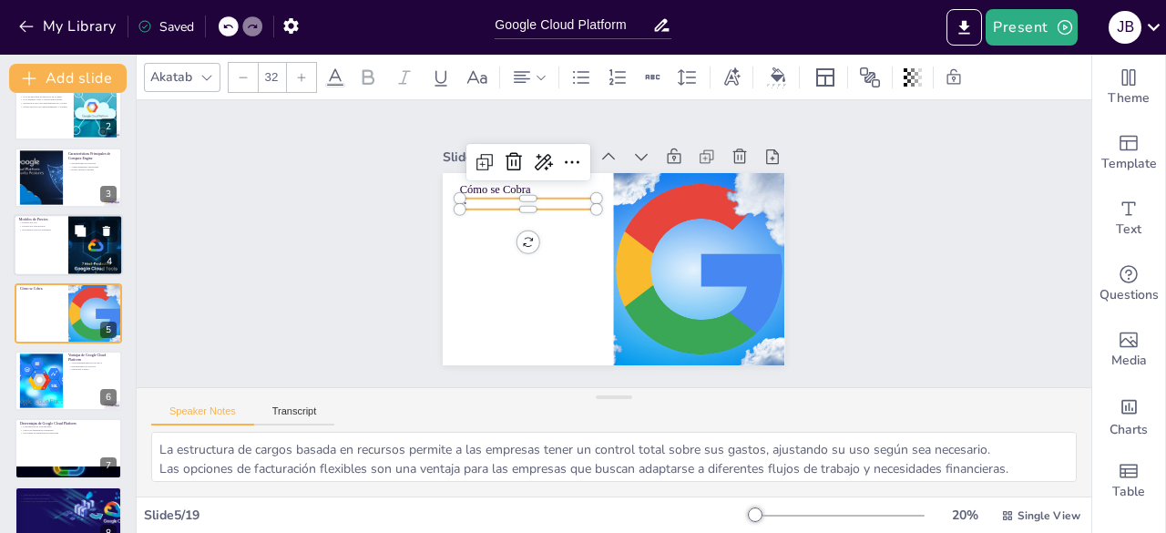
click at [51, 266] on div at bounding box center [68, 245] width 109 height 62
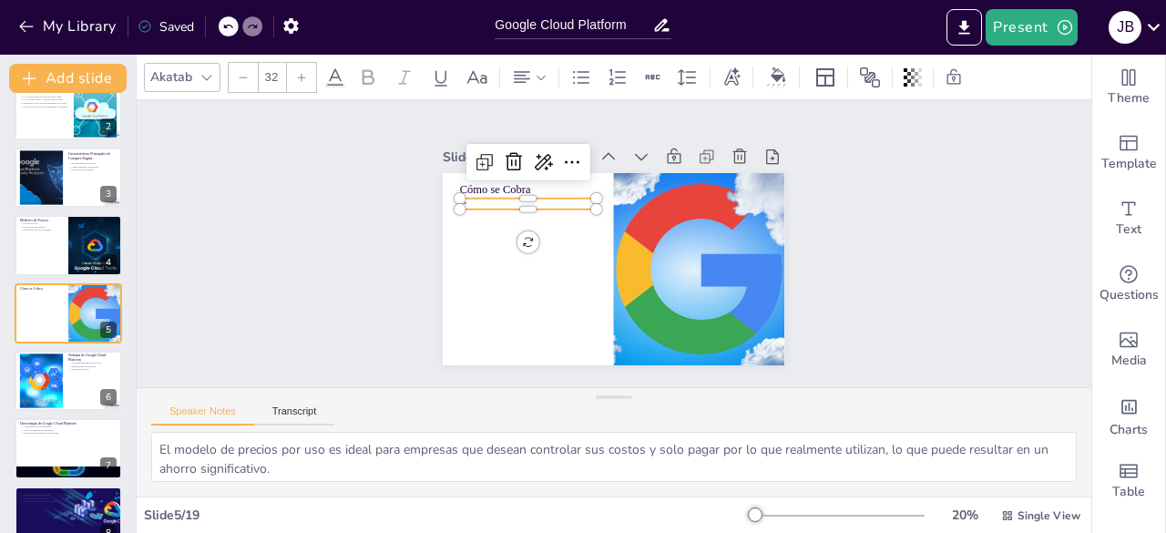
scroll to position [27, 0]
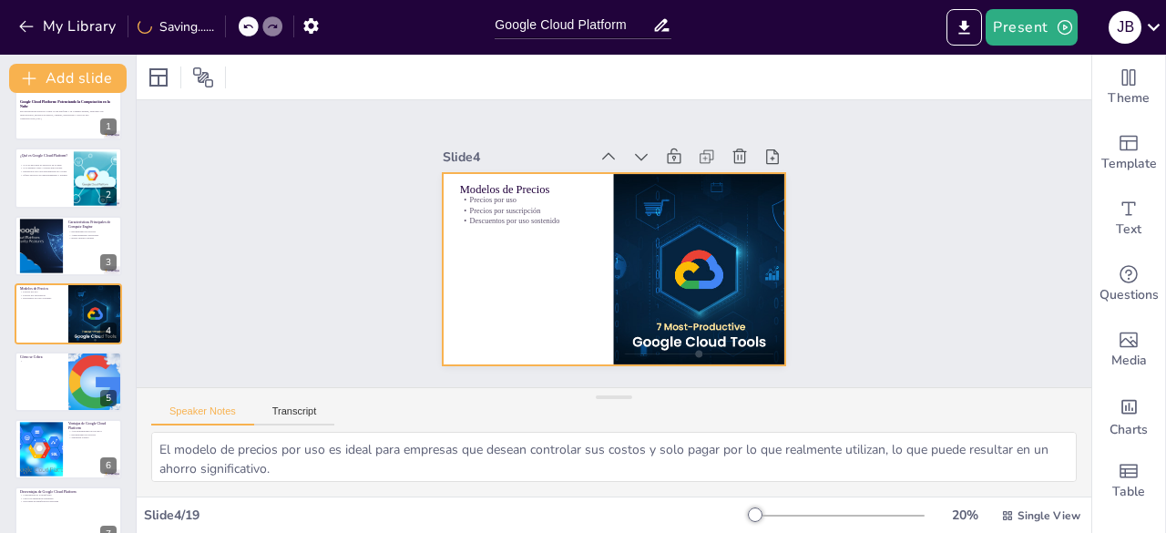
click at [547, 205] on p "Precios por suscripción" at bounding box center [543, 185] width 133 height 52
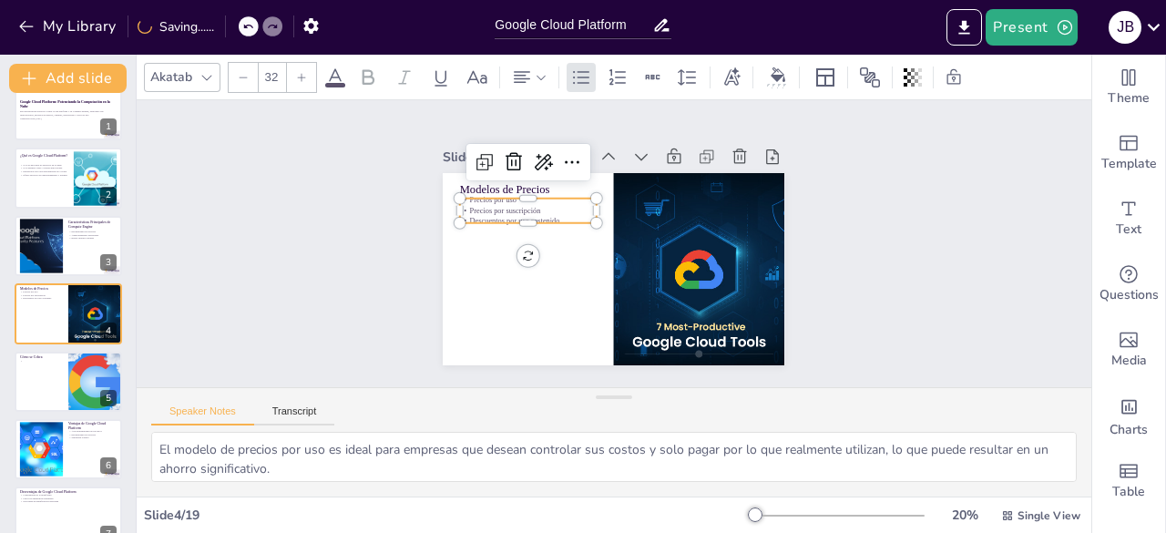
click at [550, 216] on p "Descuentos por uso sostenido" at bounding box center [528, 221] width 137 height 11
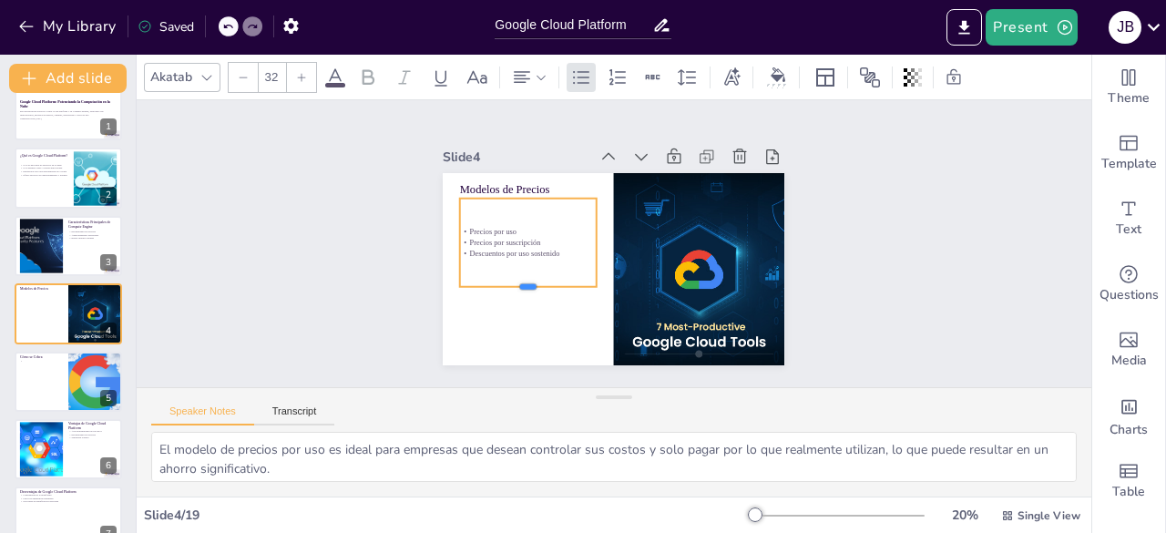
drag, startPoint x: 510, startPoint y: 216, endPoint x: 511, endPoint y: 282, distance: 65.6
click at [510, 287] on div at bounding box center [528, 294] width 137 height 15
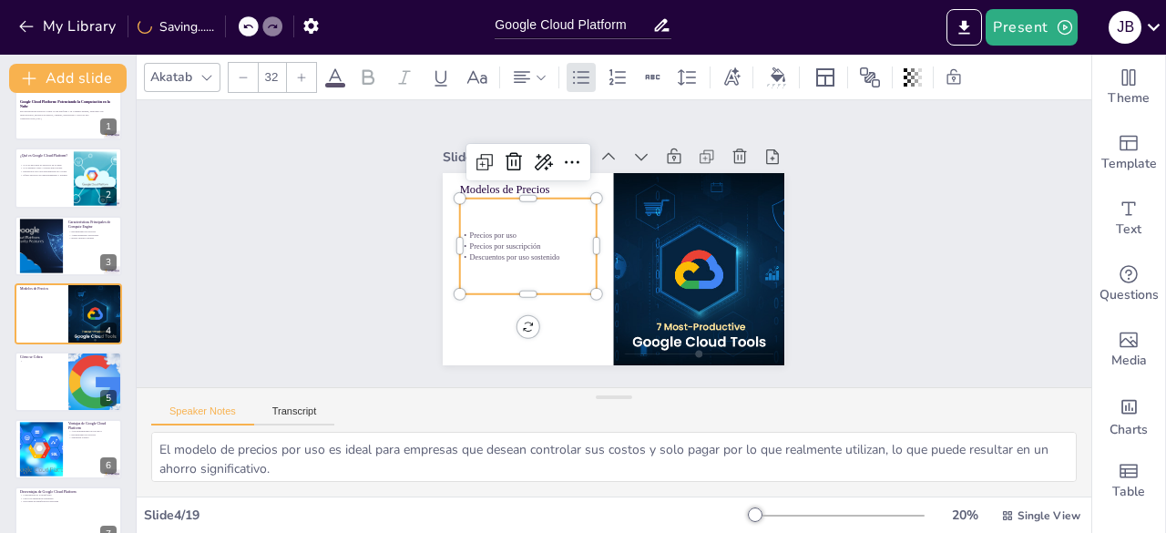
click at [541, 246] on p "Descuentos por uso sostenido" at bounding box center [541, 196] width 108 height 99
click at [549, 251] on p "Descuentos por uso sostenido" at bounding box center [528, 256] width 137 height 11
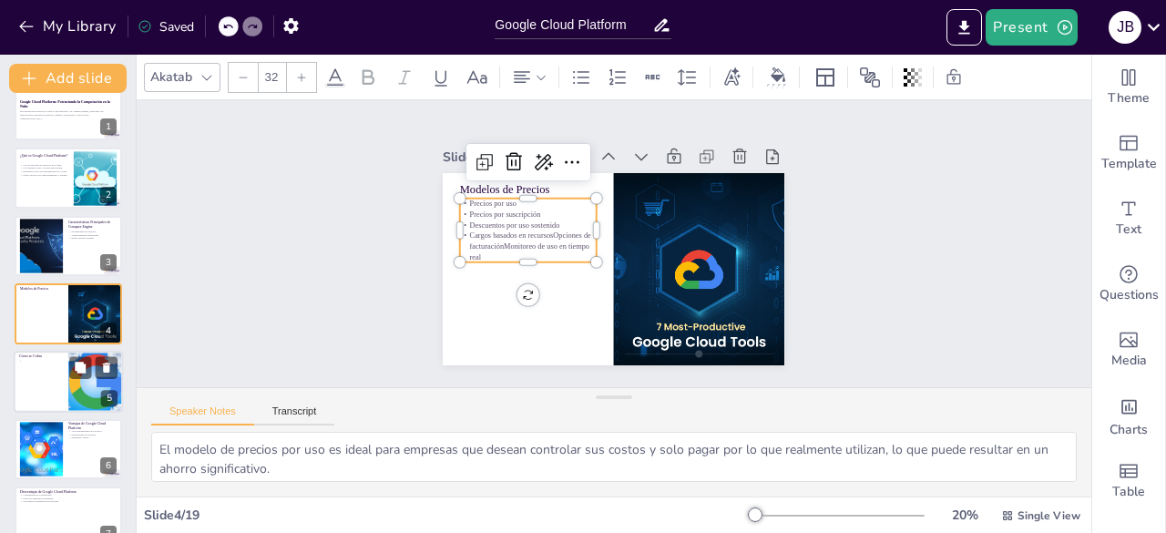
click at [54, 364] on div at bounding box center [68, 382] width 109 height 62
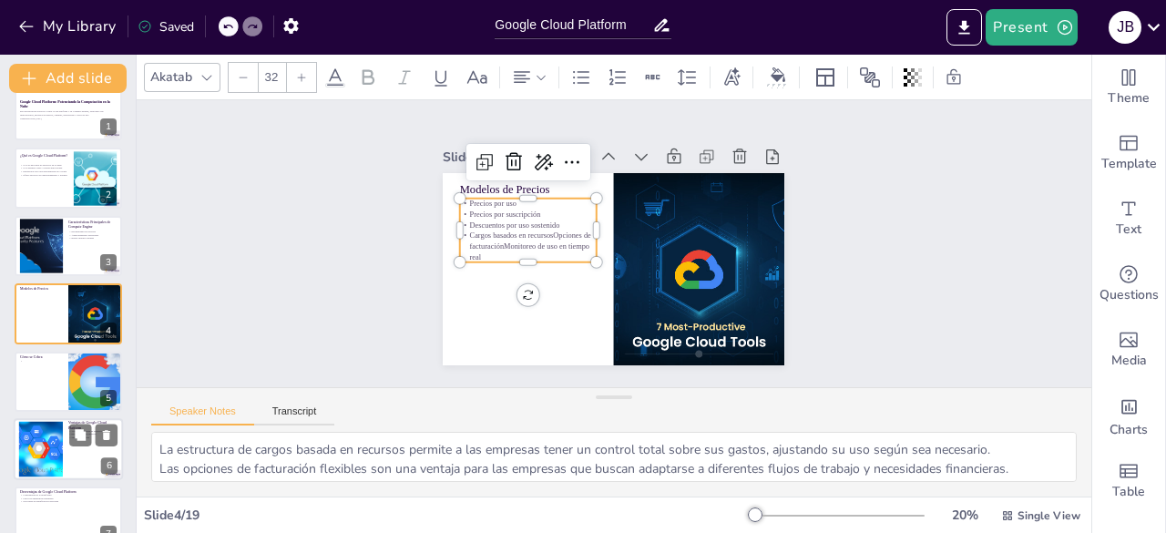
scroll to position [96, 0]
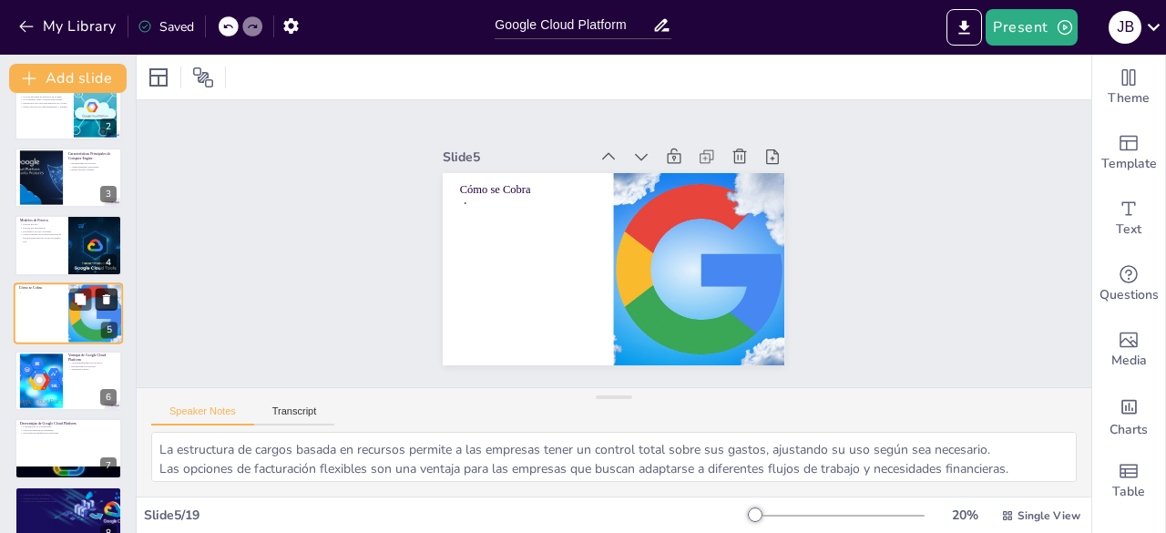
click at [108, 305] on button at bounding box center [107, 299] width 22 height 22
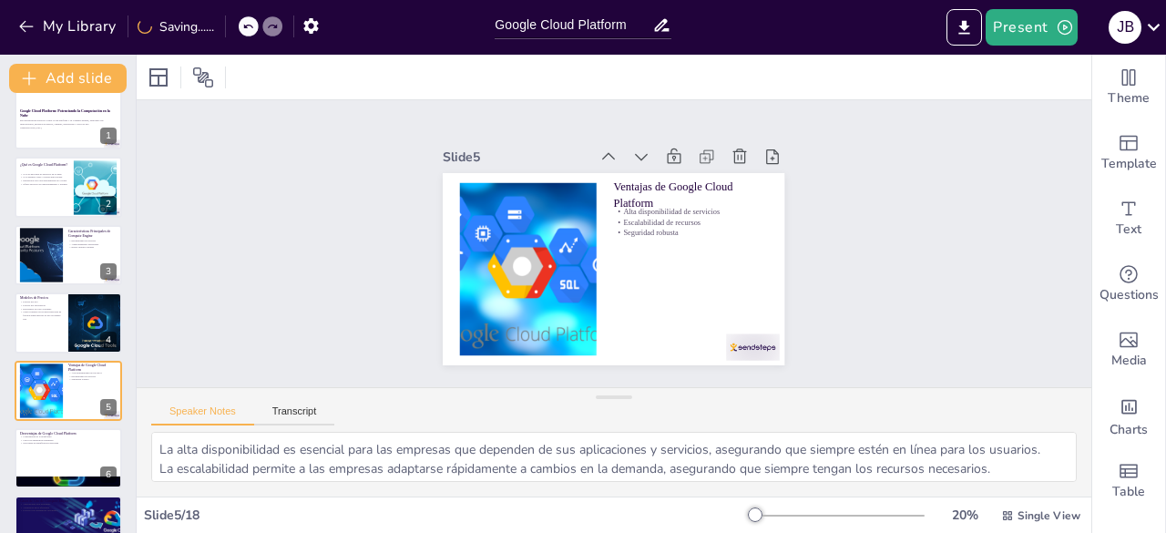
scroll to position [0, 0]
